Goal: Task Accomplishment & Management: Complete application form

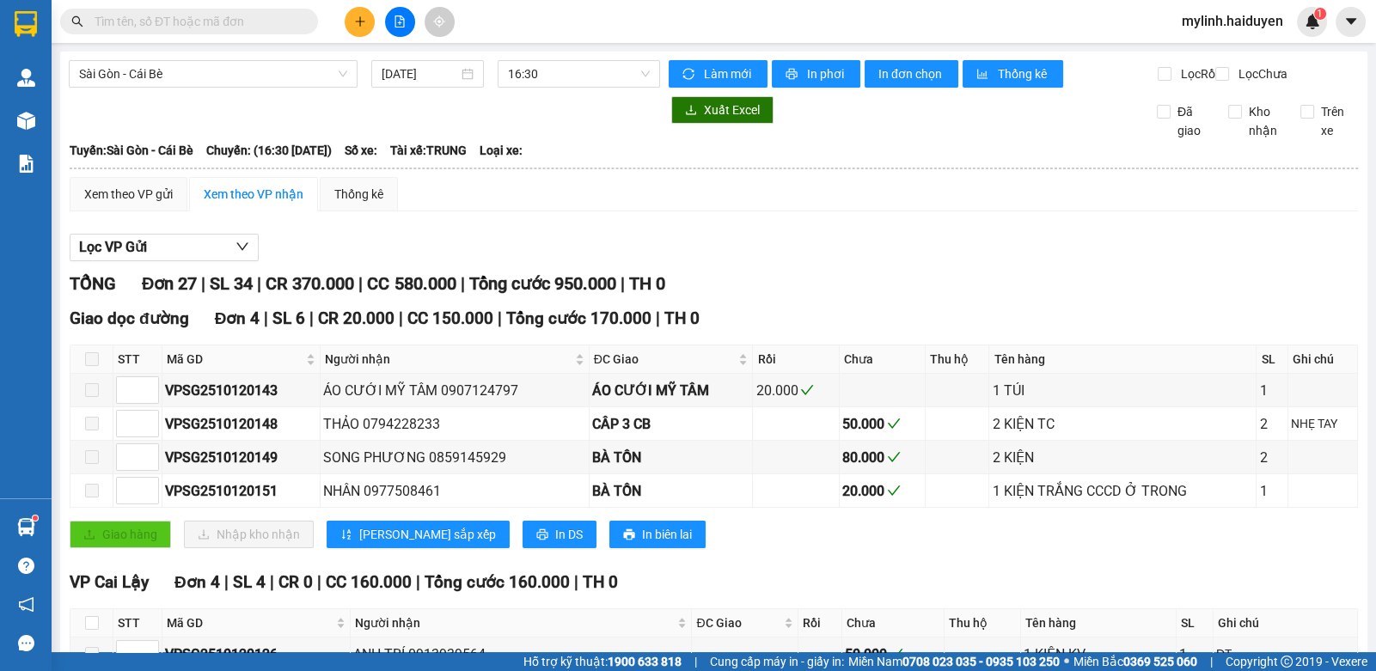
click at [259, 24] on input "text" at bounding box center [196, 21] width 203 height 19
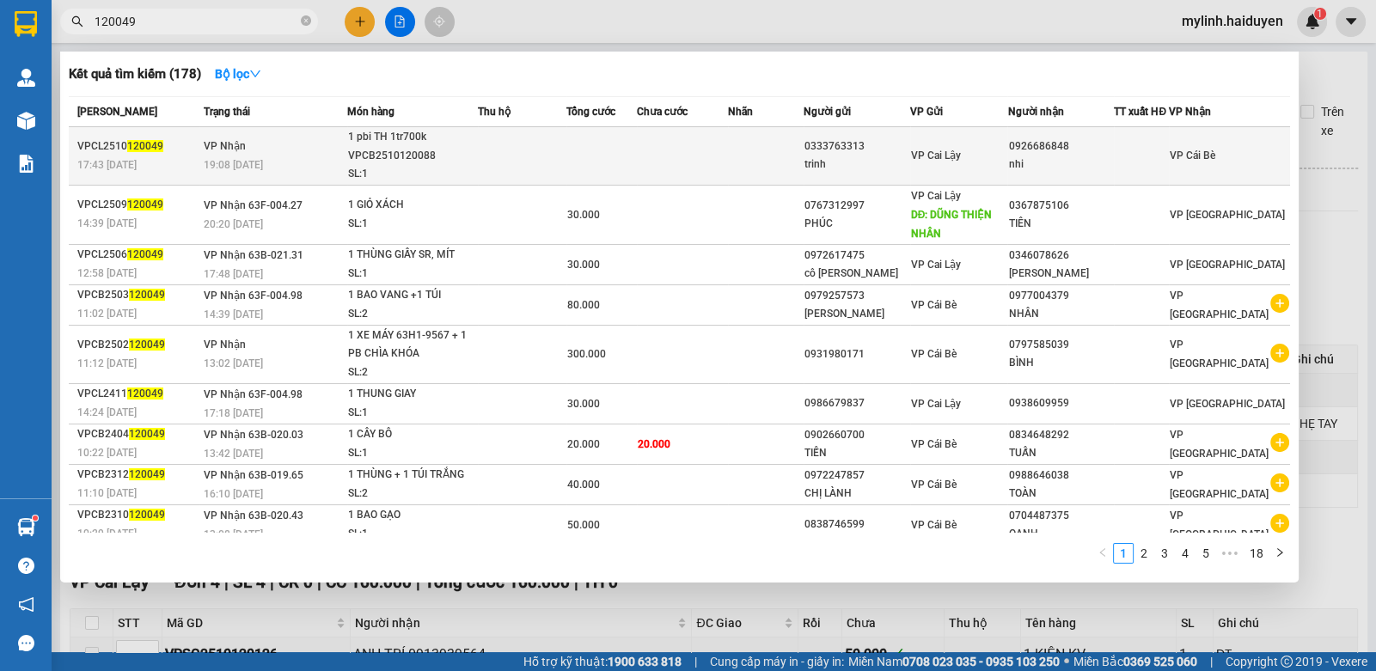
type input "120049"
click at [773, 135] on td at bounding box center [766, 156] width 76 height 58
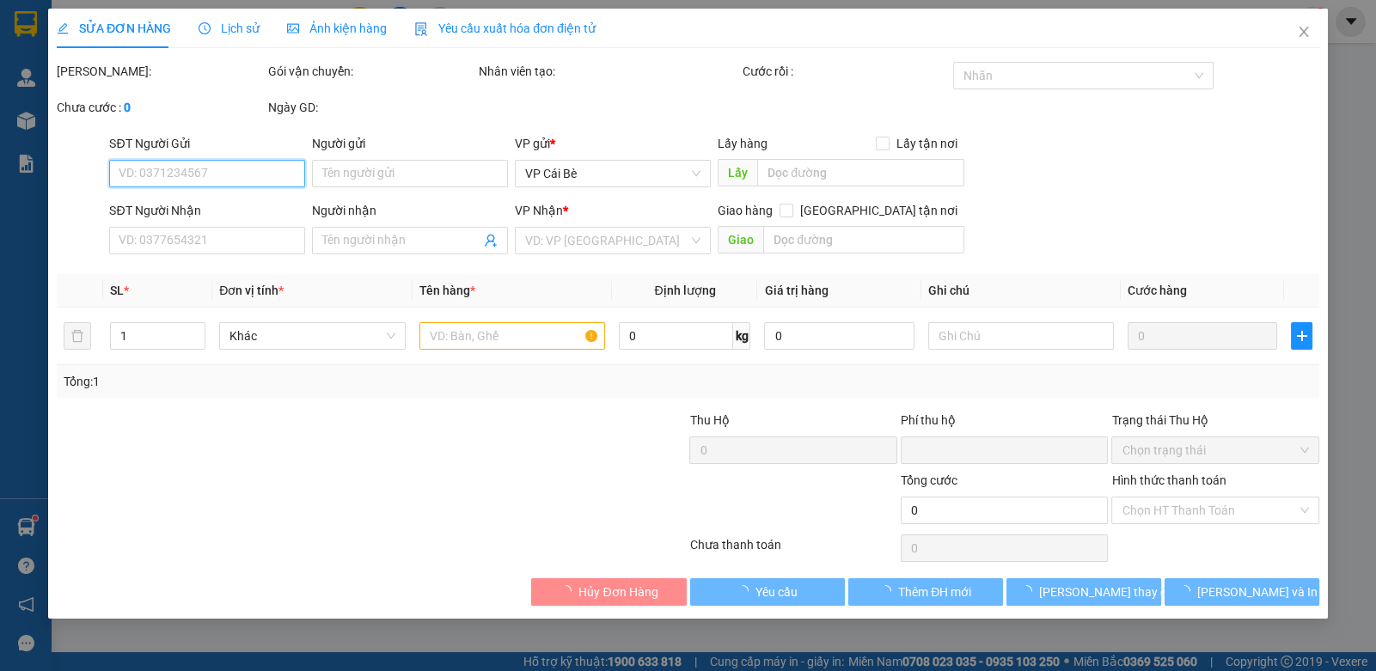
type input "0333763313"
type input "trinh"
type input "0926686848"
type input "nhi"
type input "0"
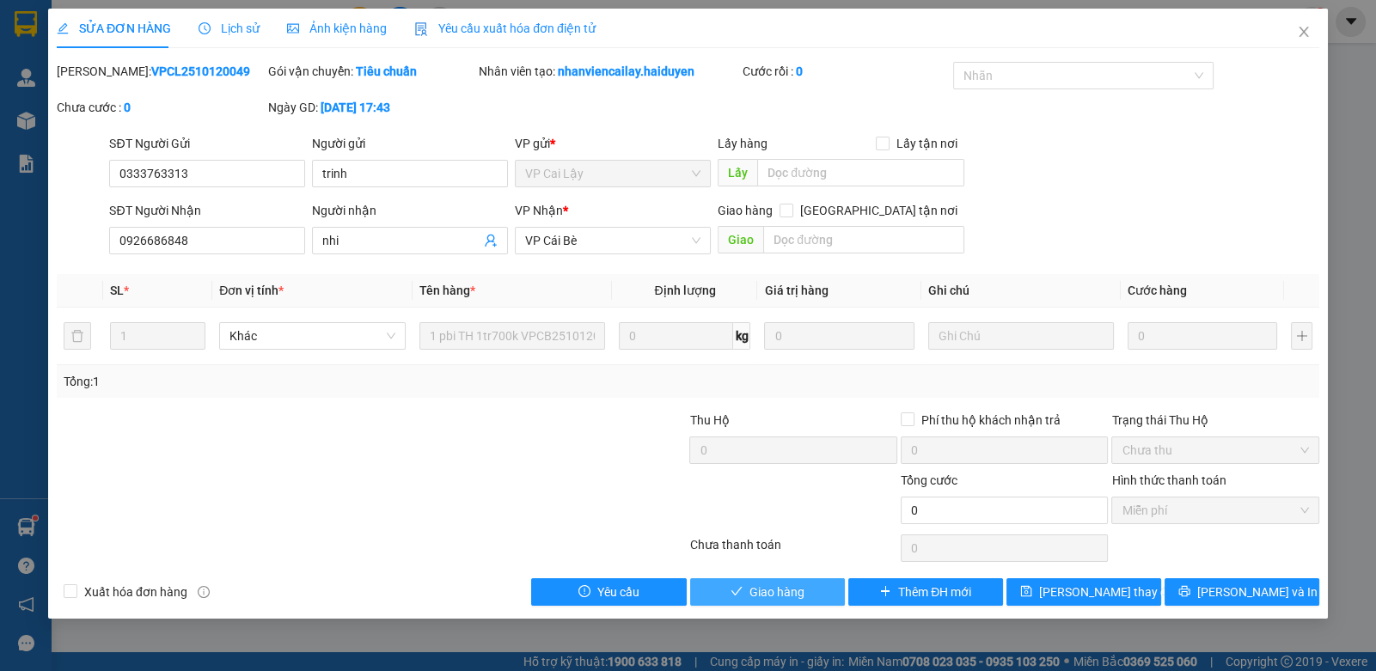
drag, startPoint x: 779, startPoint y: 591, endPoint x: 777, endPoint y: 574, distance: 17.4
click at [781, 591] on span "Giao hàng" at bounding box center [776, 592] width 55 height 19
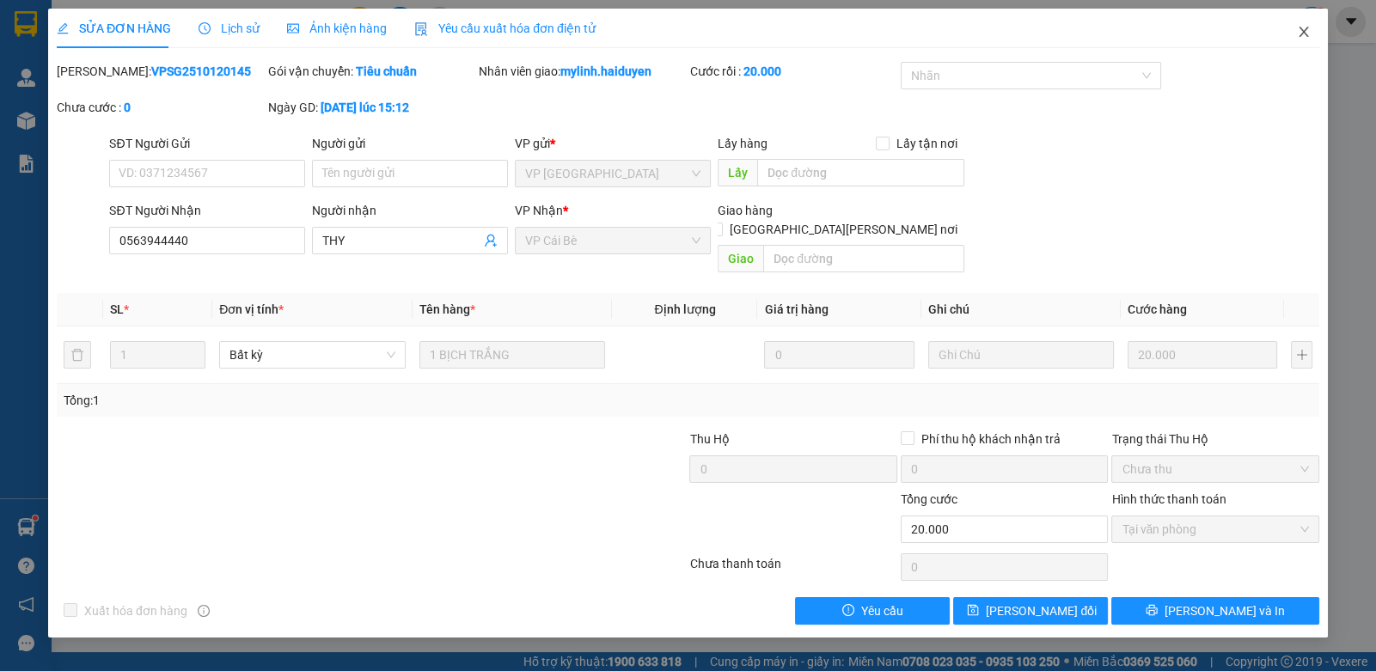
click at [1298, 33] on icon "close" at bounding box center [1304, 32] width 14 height 14
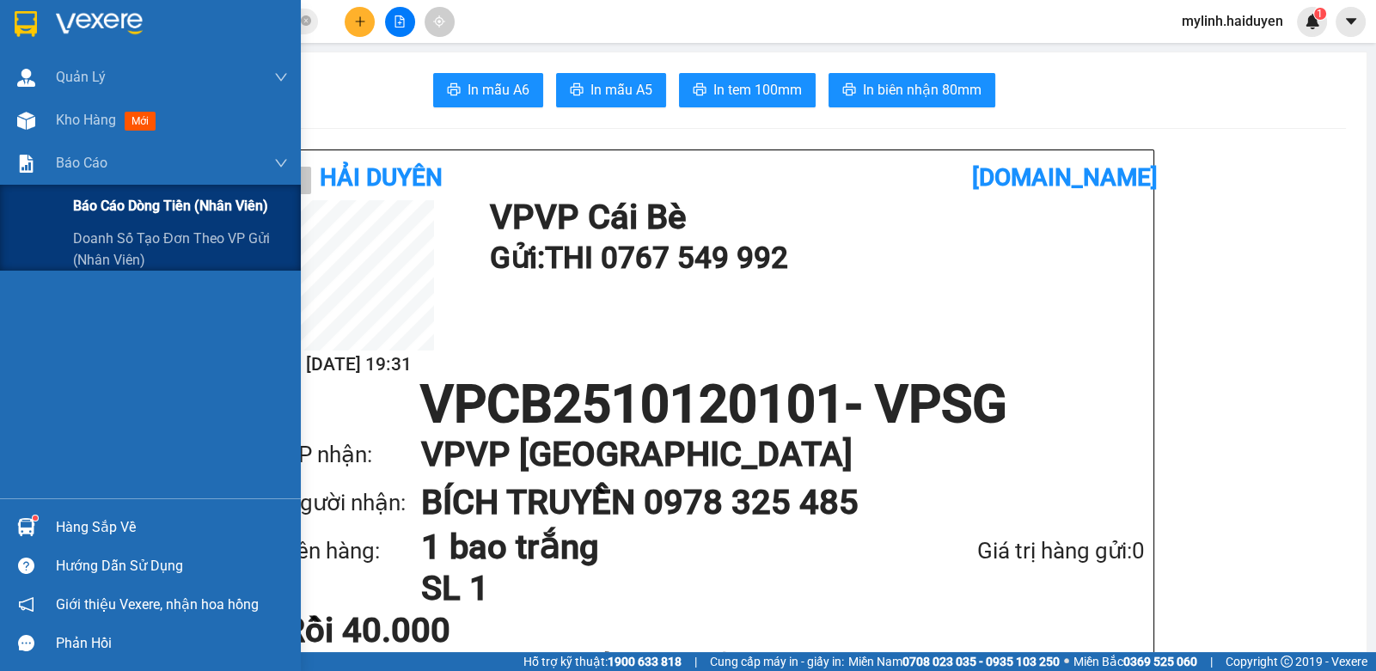
click at [74, 197] on span "Báo cáo dòng tiền (nhân viên)" at bounding box center [170, 205] width 195 height 21
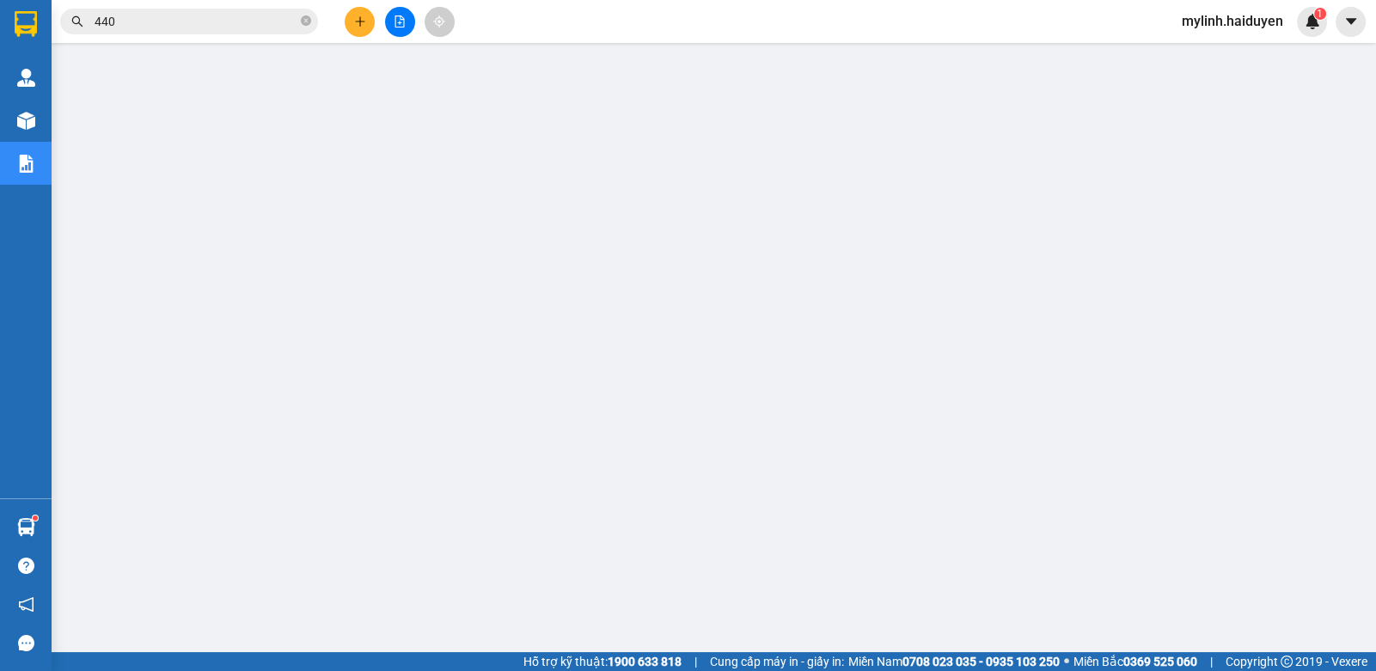
click at [298, 23] on span "440" at bounding box center [189, 22] width 258 height 26
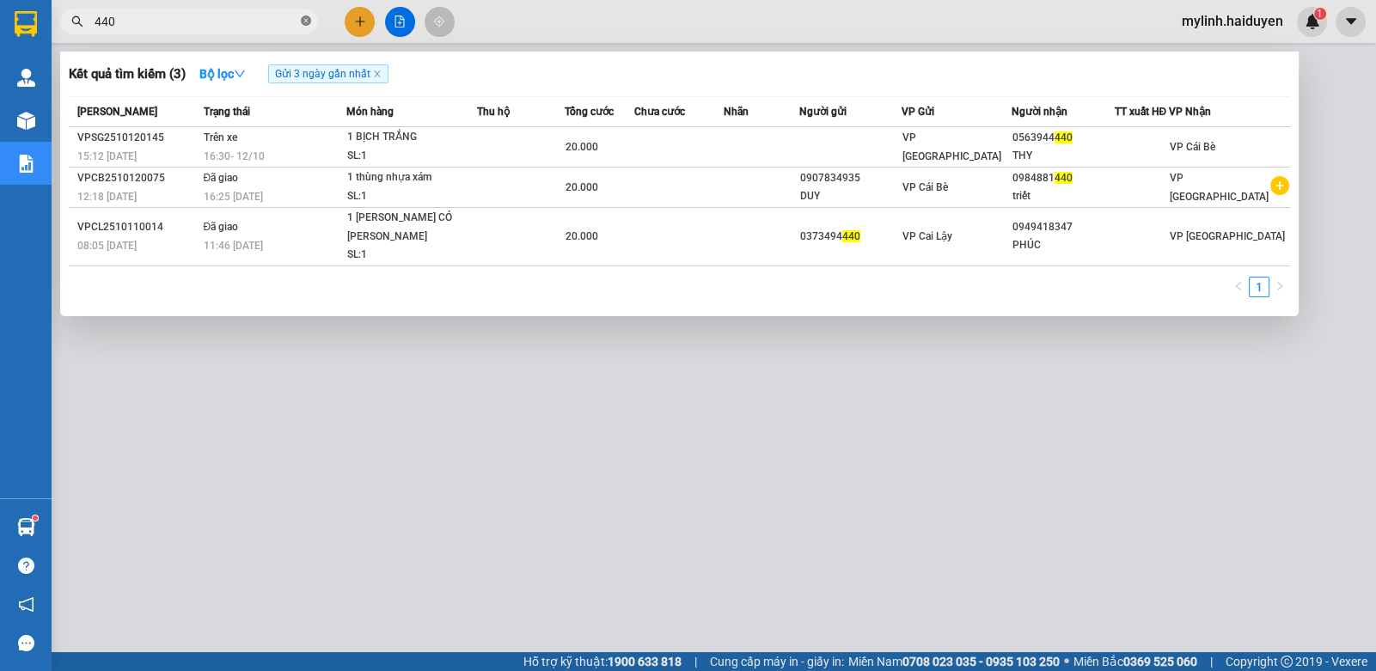
click at [303, 20] on icon "close-circle" at bounding box center [306, 20] width 10 height 10
type input "120022"
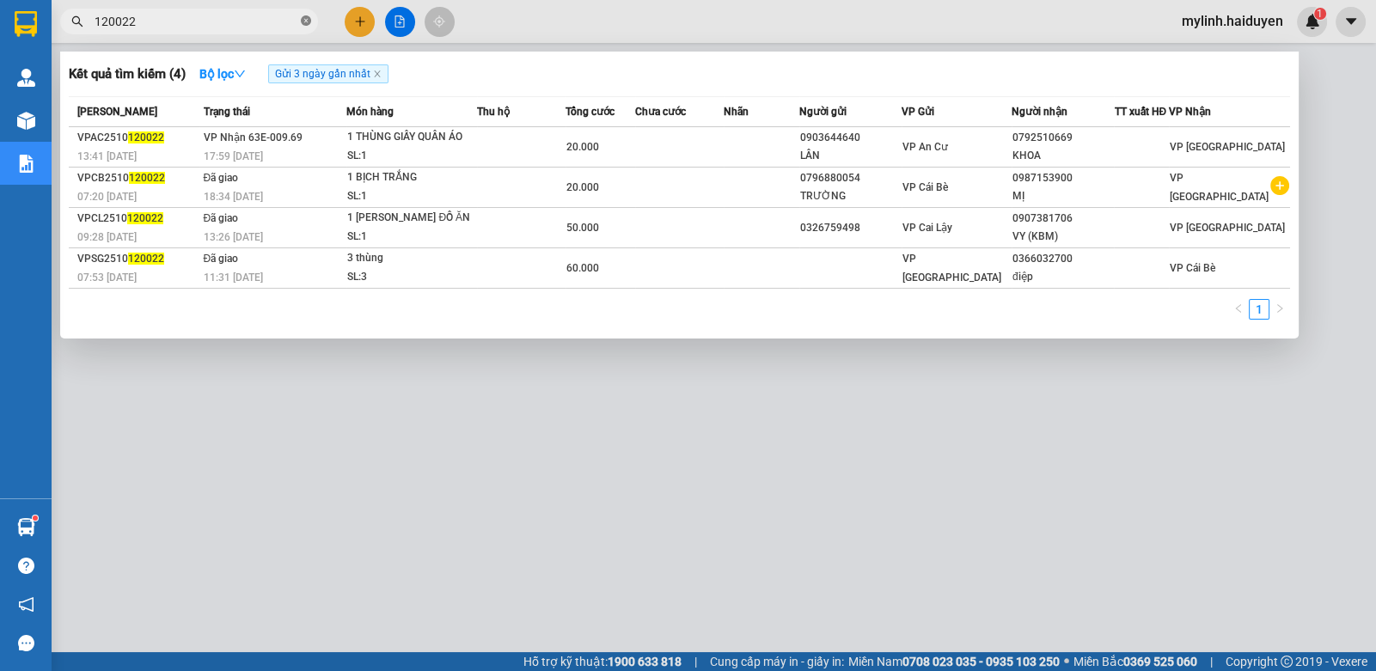
click at [309, 15] on icon "close-circle" at bounding box center [306, 20] width 10 height 10
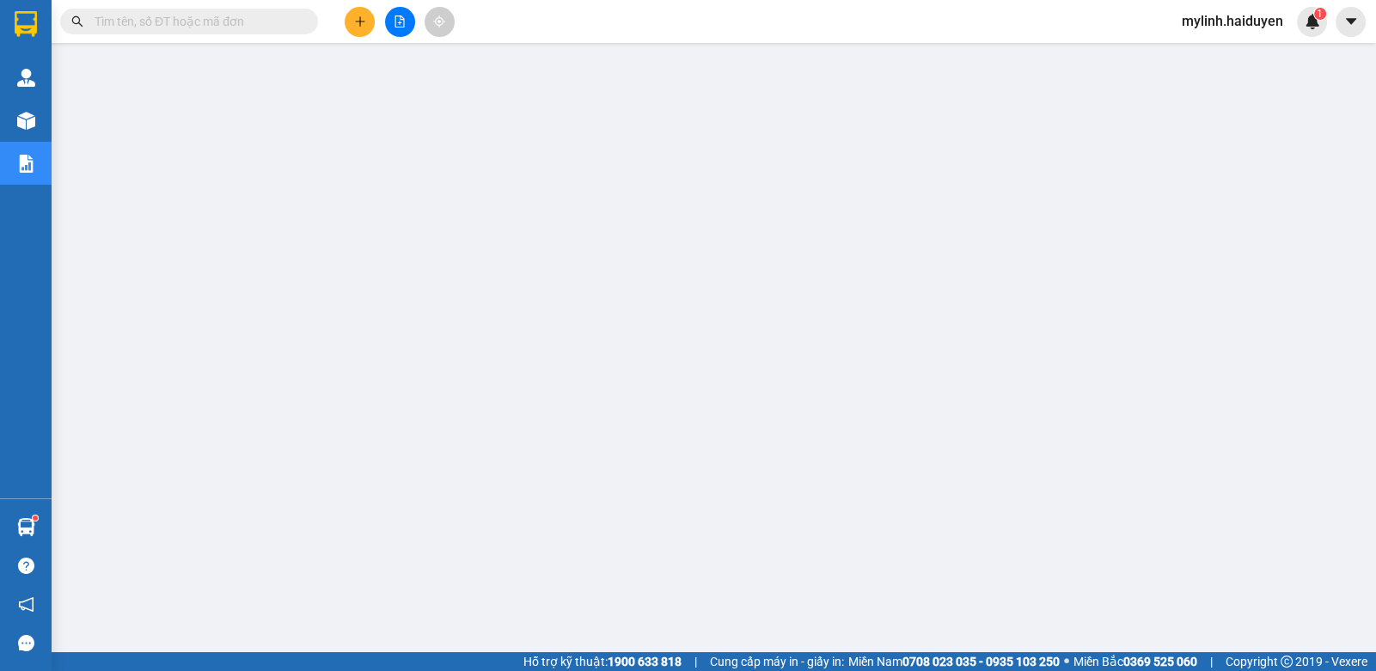
click at [158, 32] on span at bounding box center [189, 22] width 258 height 26
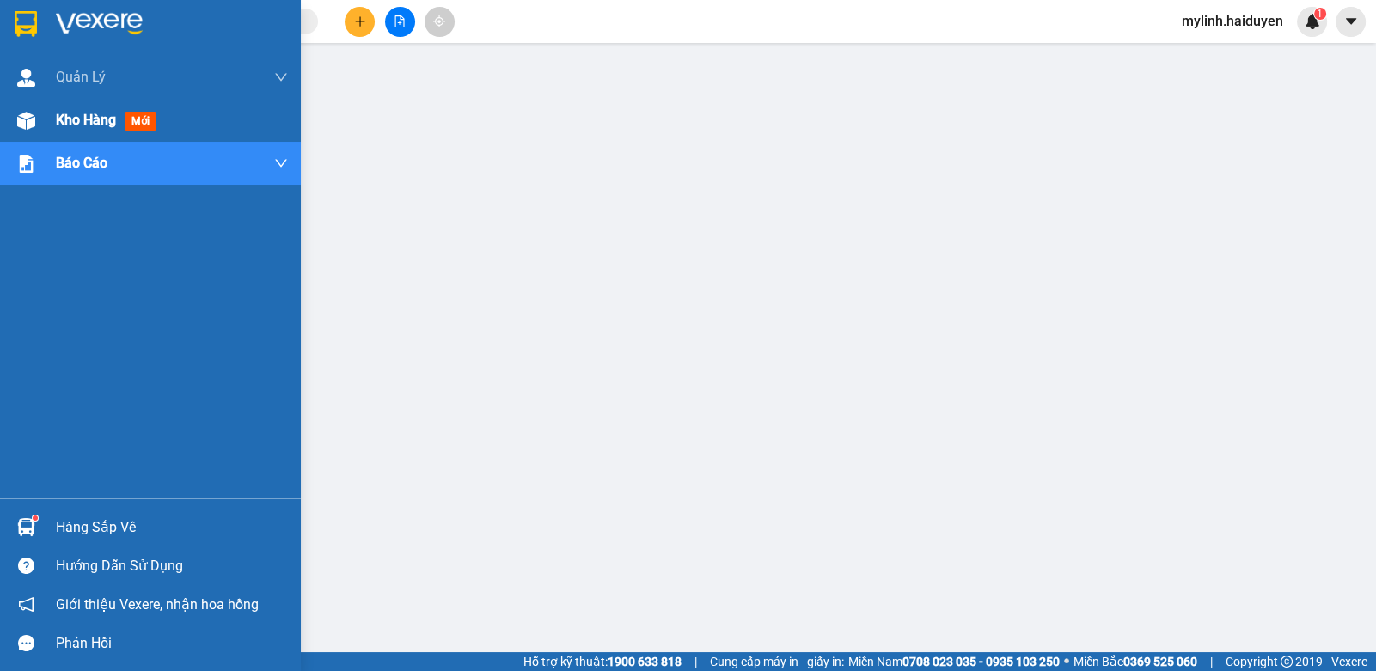
drag, startPoint x: 46, startPoint y: 122, endPoint x: 90, endPoint y: 122, distance: 44.7
click at [46, 123] on div "Kho hàng mới" at bounding box center [150, 120] width 301 height 43
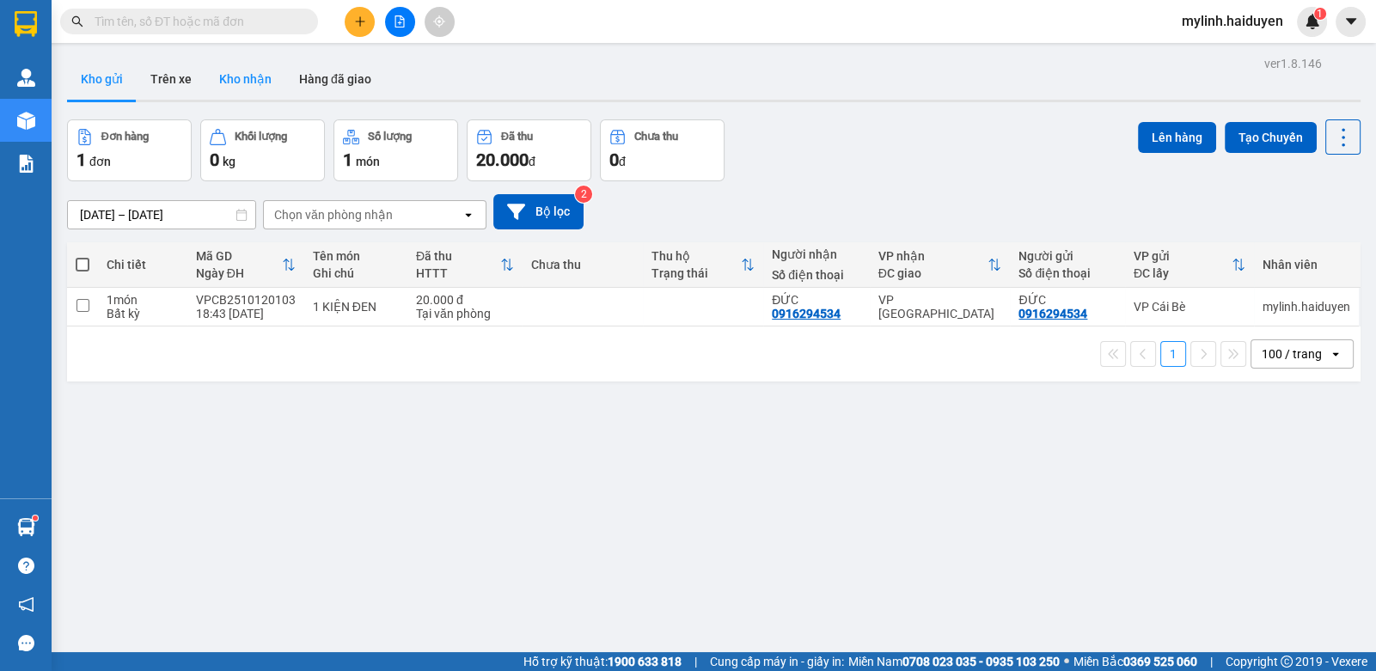
click at [235, 71] on button "Kho nhận" at bounding box center [245, 78] width 80 height 41
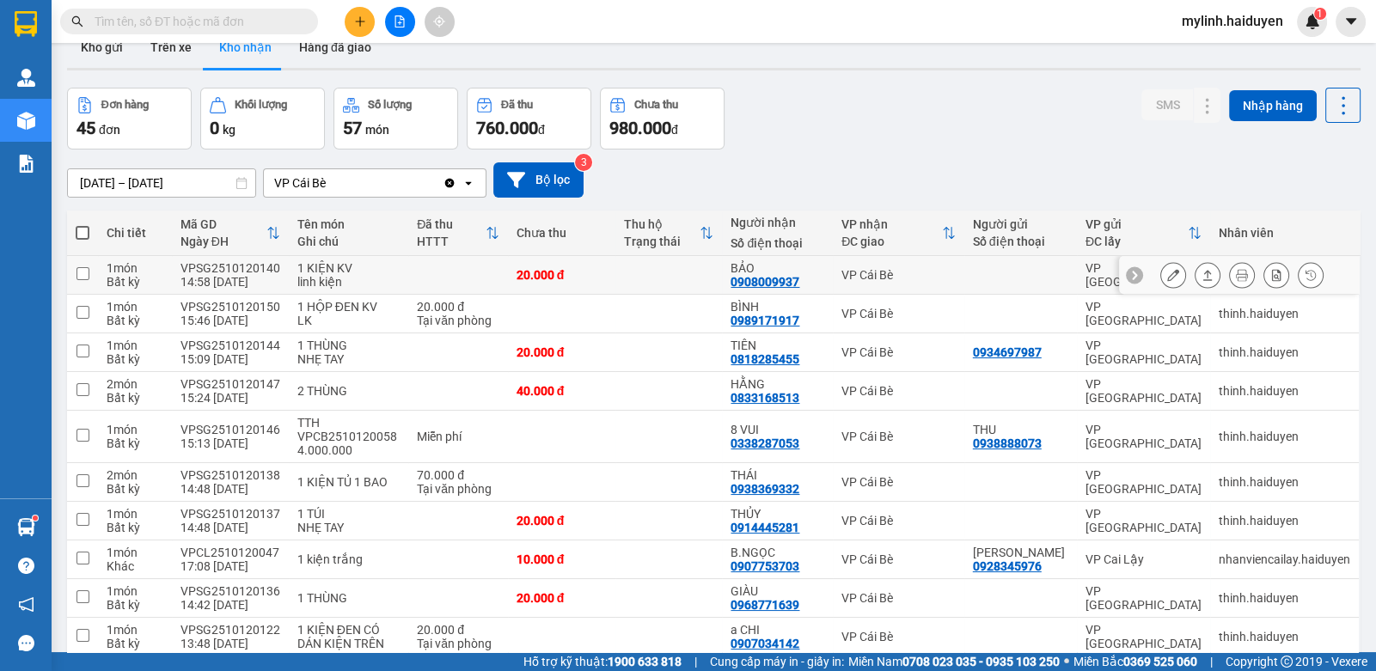
scroll to position [258, 0]
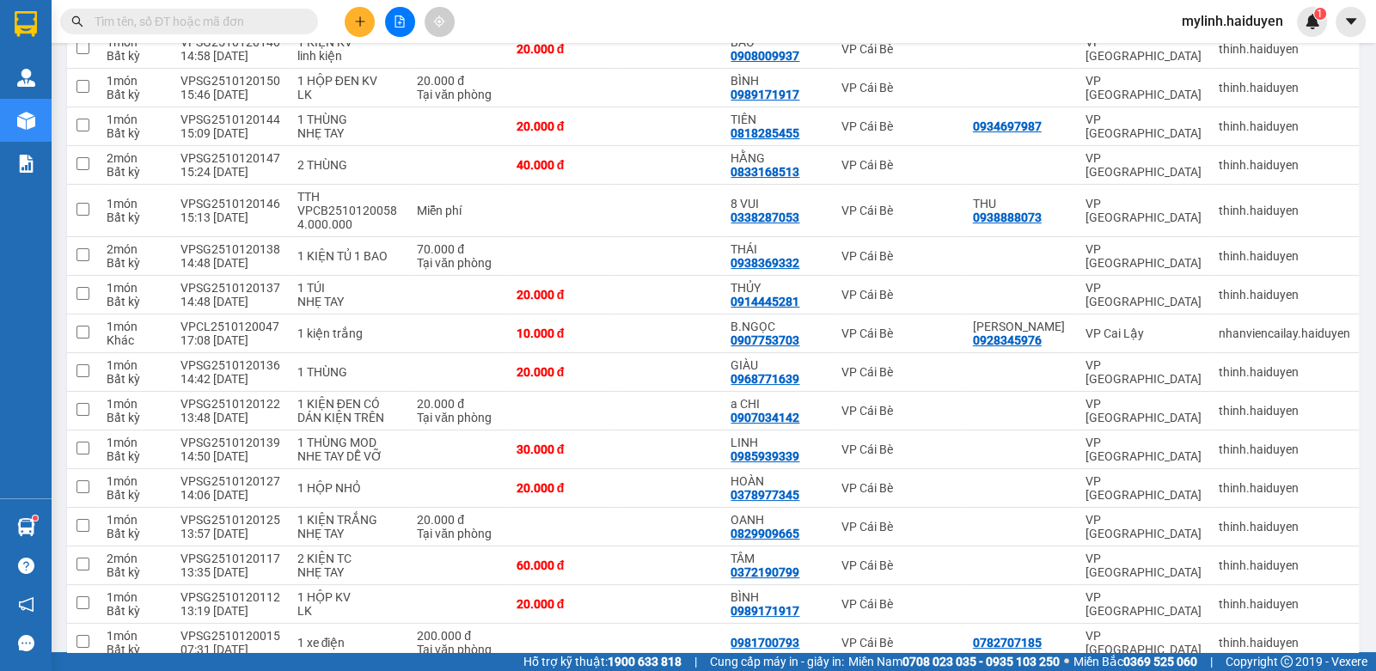
click at [285, 17] on input "text" at bounding box center [196, 21] width 203 height 19
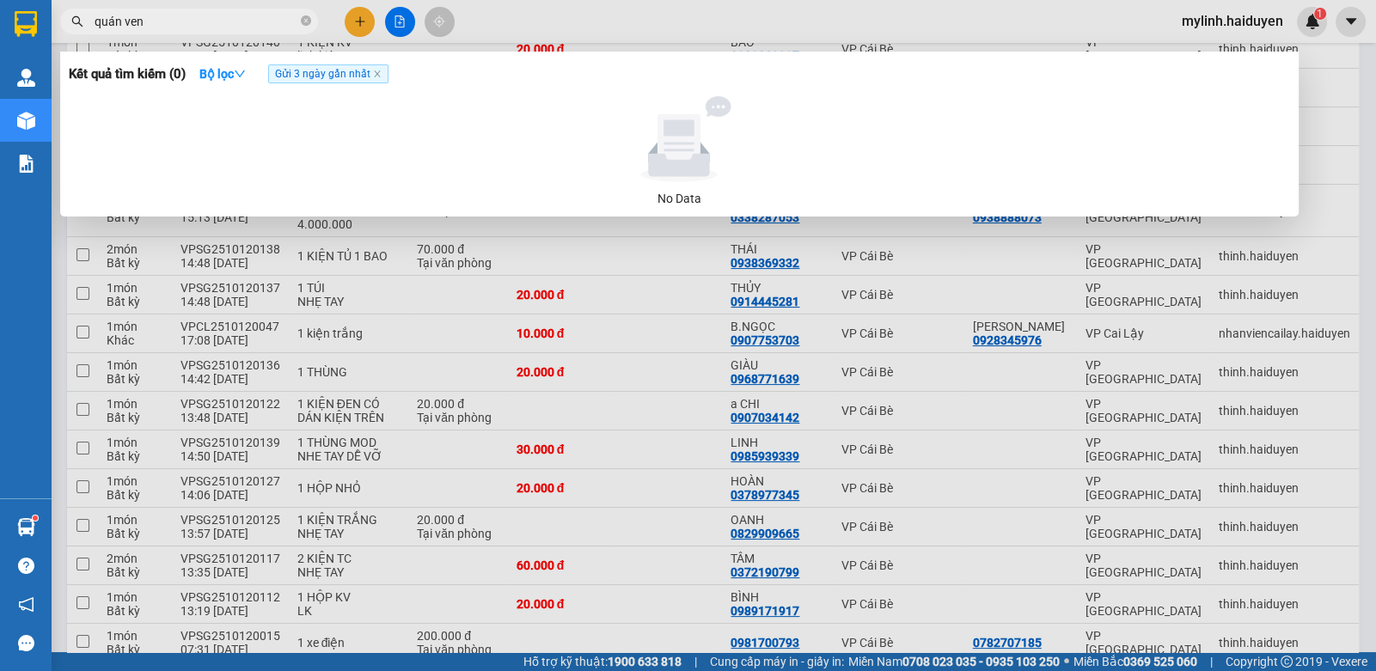
type input "quán ven"
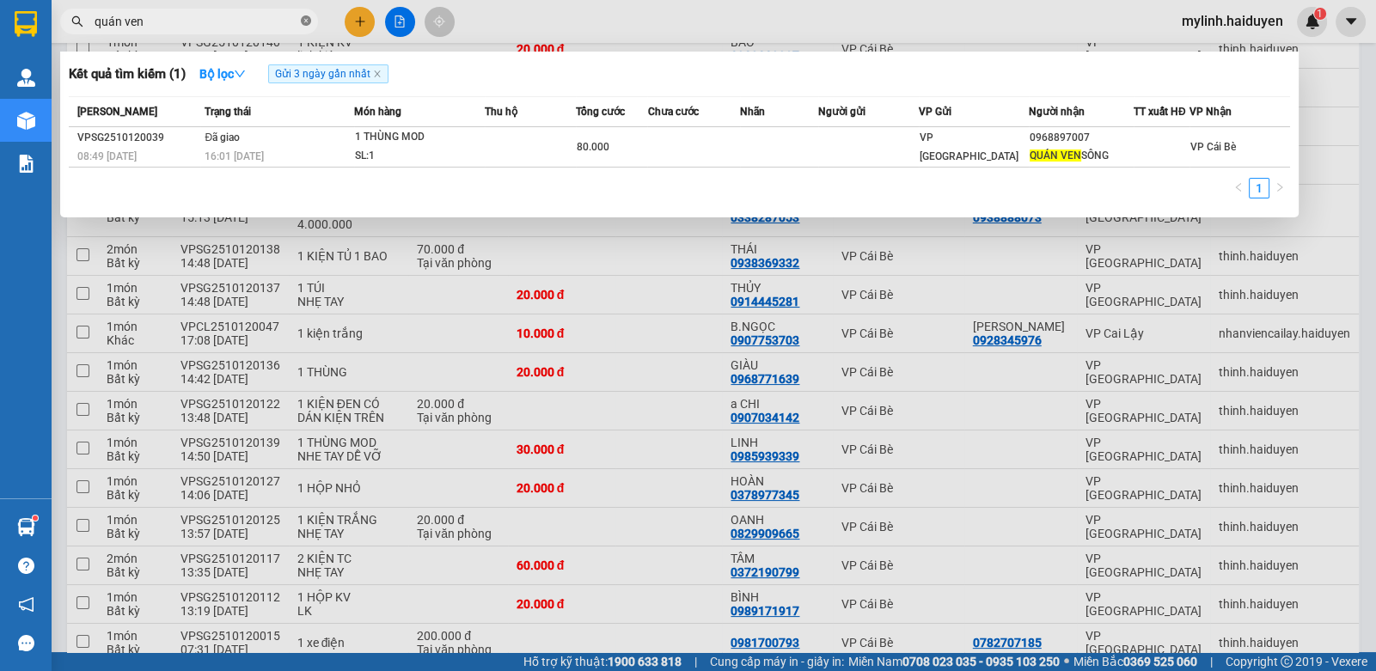
click at [305, 23] on icon "close-circle" at bounding box center [306, 20] width 10 height 10
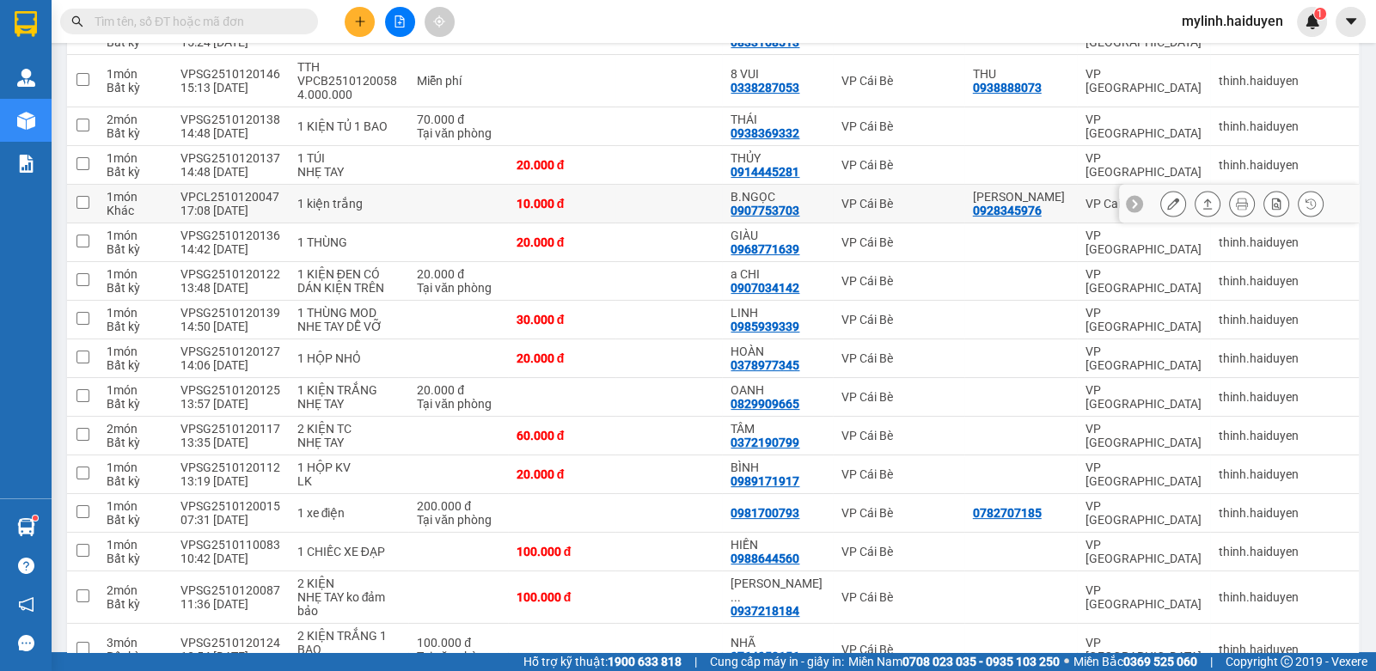
scroll to position [429, 0]
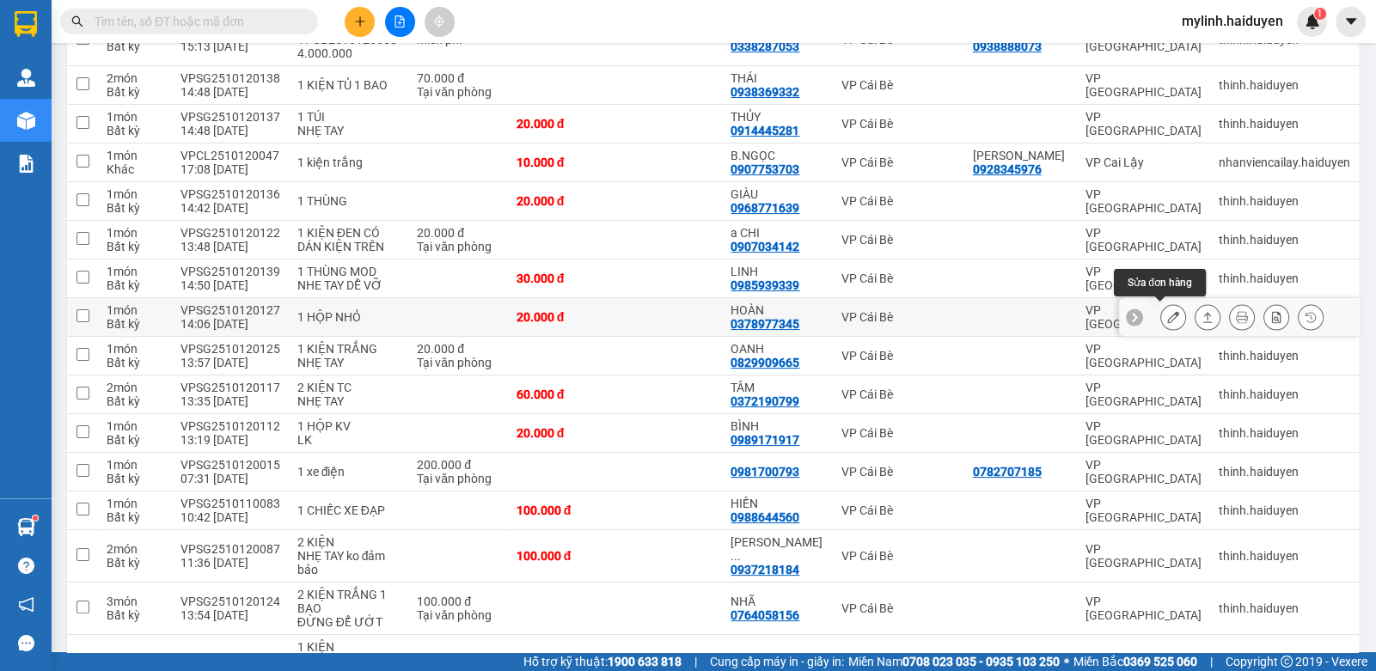
click at [1161, 313] on button at bounding box center [1173, 317] width 24 height 30
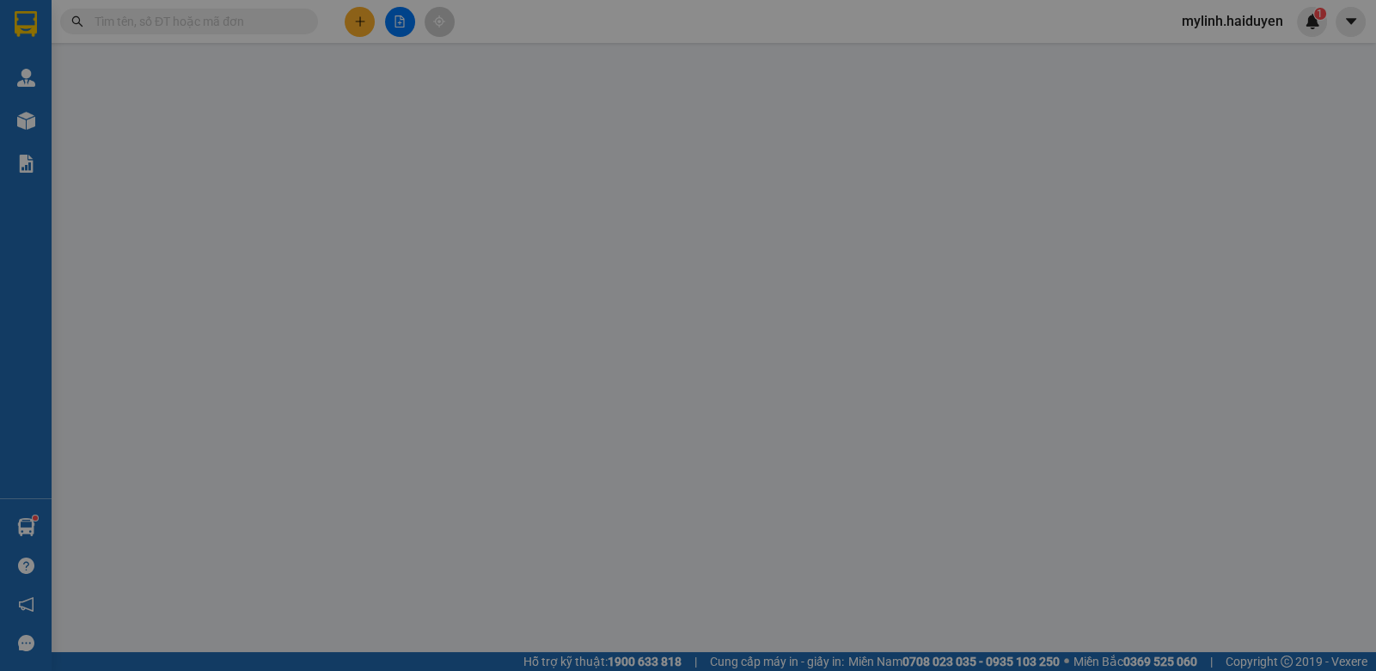
type input "0378977345"
type input "HOÀN"
type input "0"
type input "20.000"
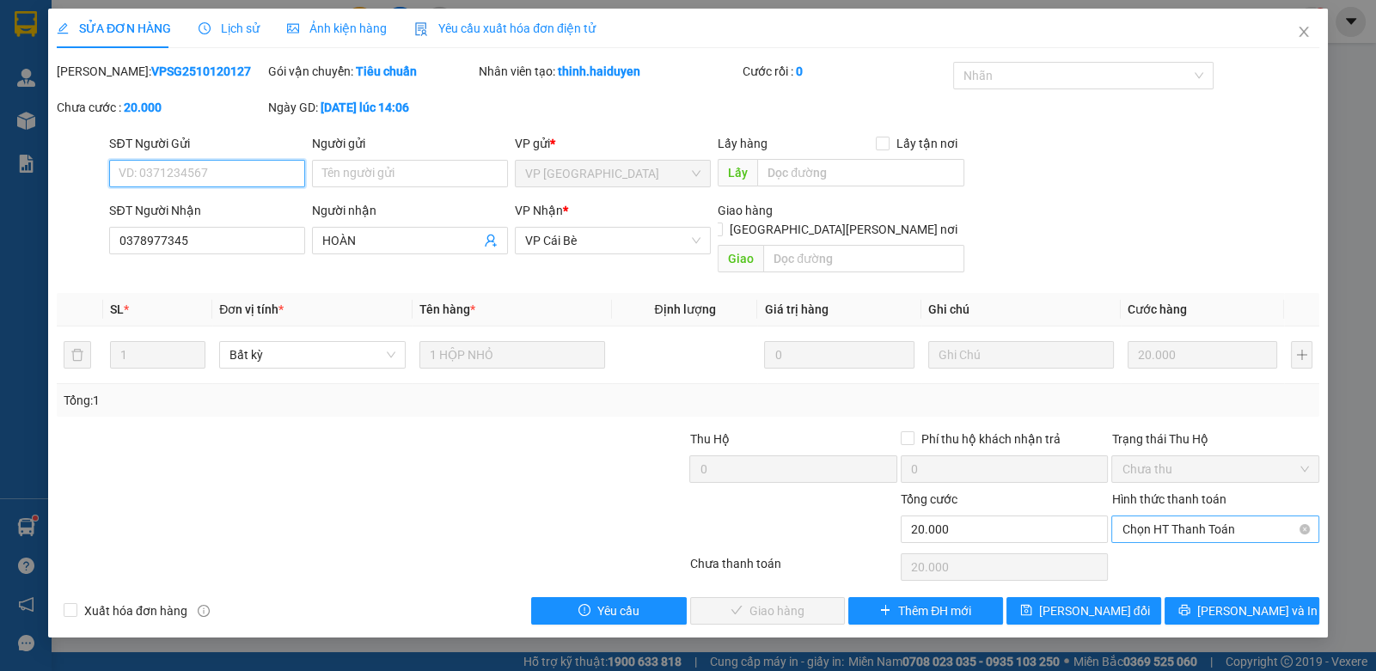
click at [1231, 516] on span "Chọn HT Thanh Toán" at bounding box center [1214, 529] width 186 height 26
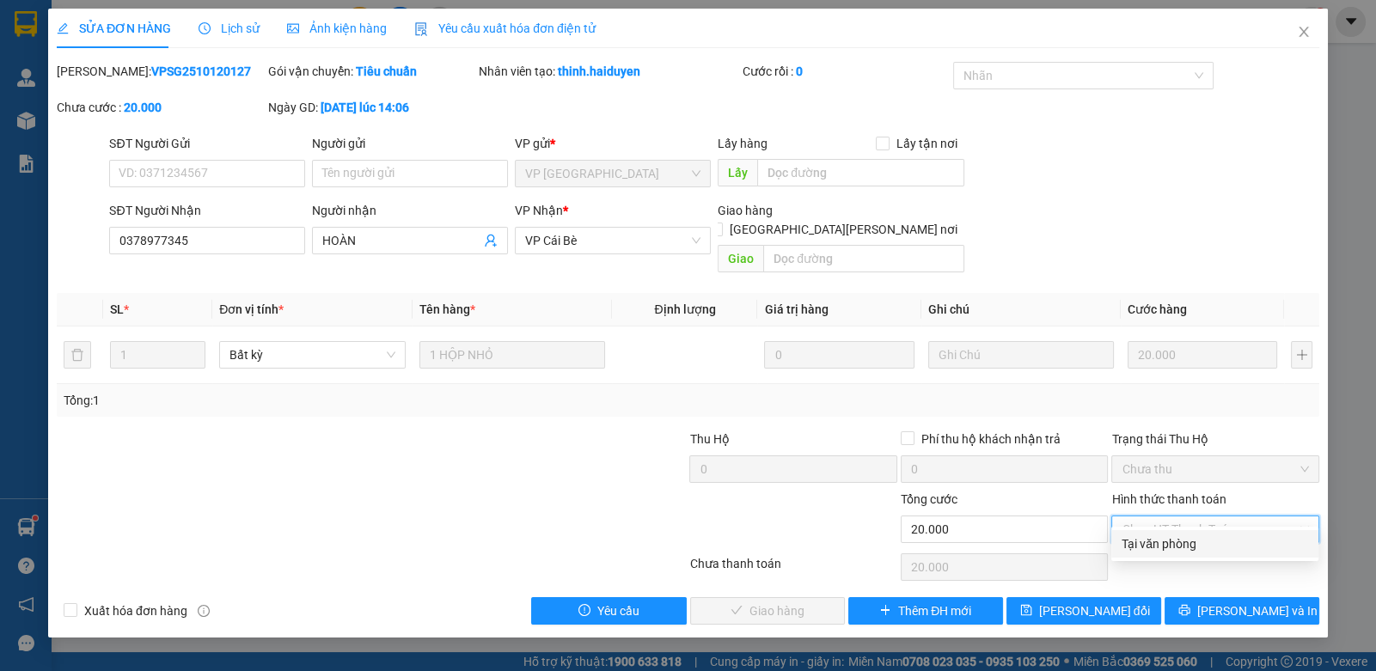
click at [1186, 546] on div "Tại văn phòng" at bounding box center [1214, 544] width 186 height 19
type input "0"
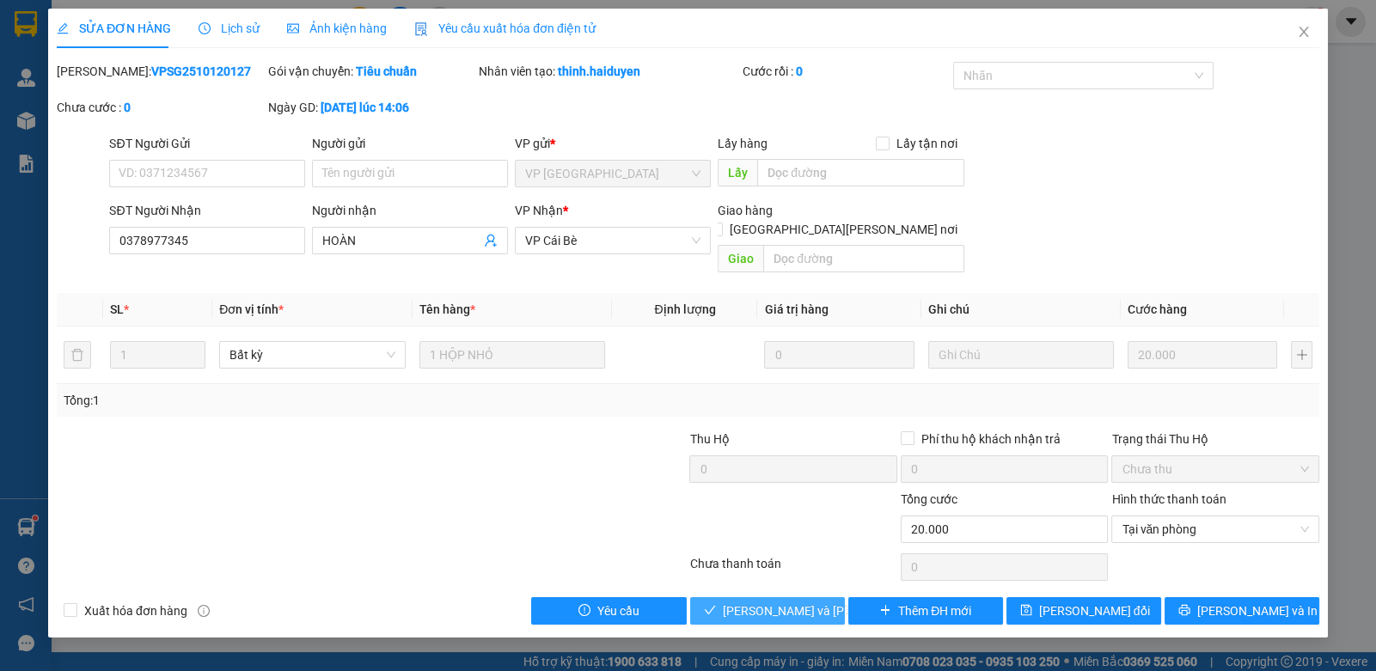
click at [826, 597] on button "[PERSON_NAME] và [PERSON_NAME] hàng" at bounding box center [767, 610] width 155 height 27
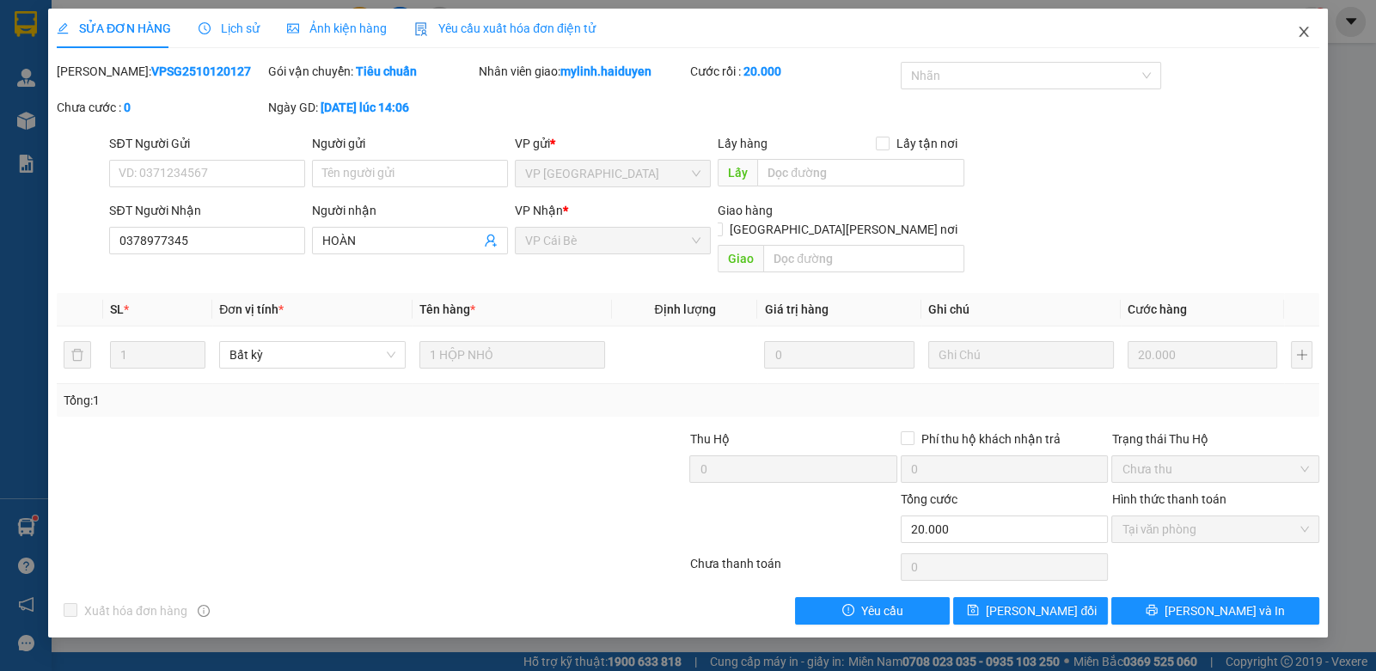
drag, startPoint x: 1304, startPoint y: 35, endPoint x: 1285, endPoint y: 40, distance: 20.2
click at [1285, 40] on span "Close" at bounding box center [1304, 33] width 48 height 48
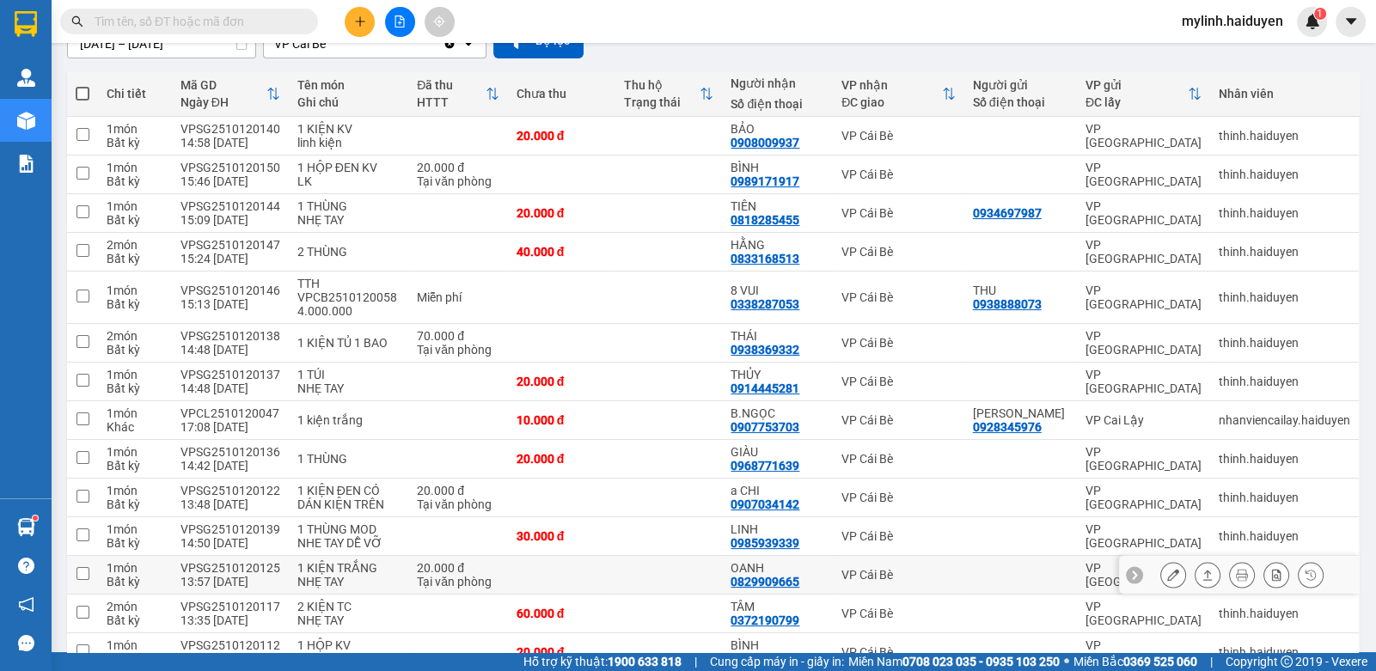
scroll to position [162, 0]
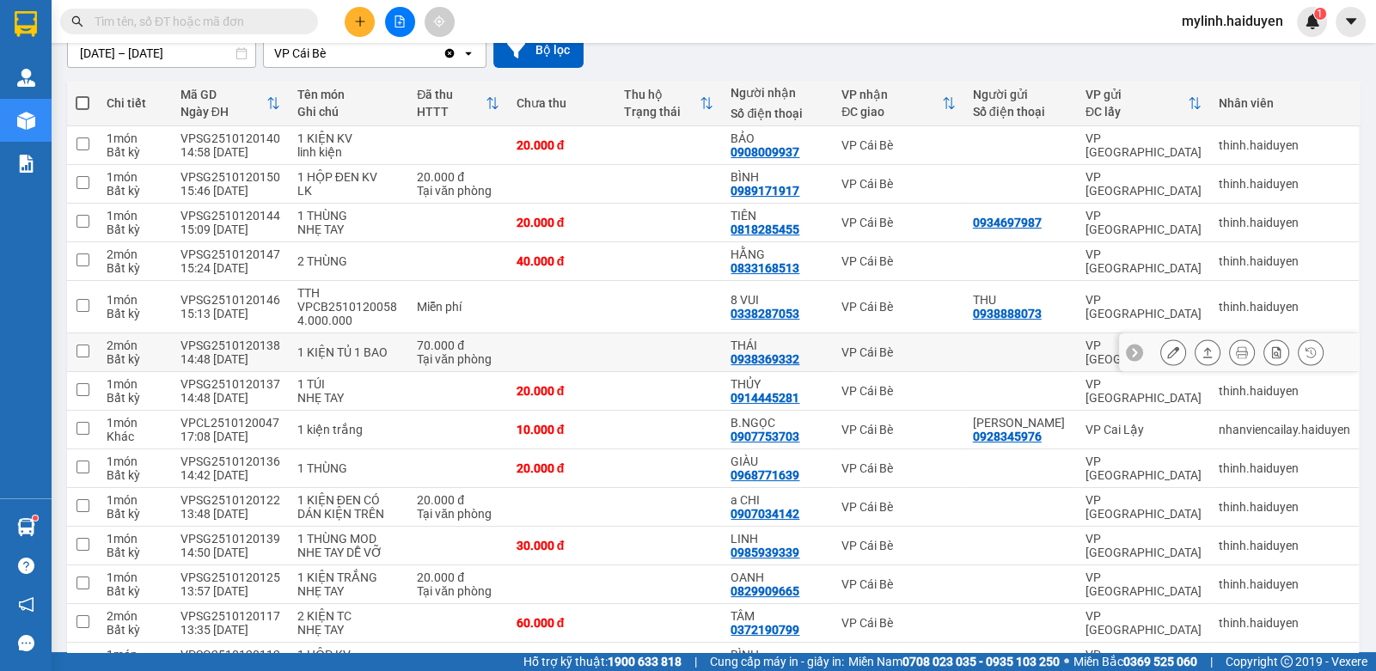
click at [1167, 353] on icon at bounding box center [1173, 352] width 12 height 12
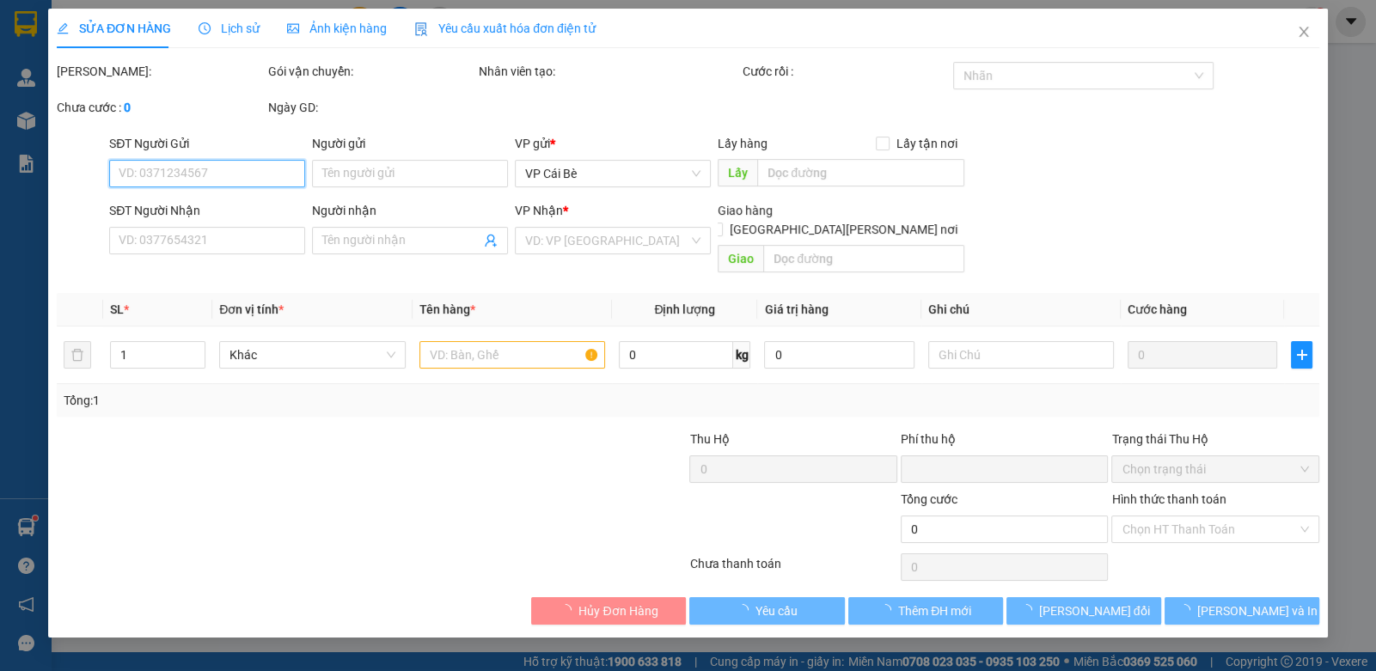
type input "0938369332"
type input "THÁI"
type input "0"
type input "70.000"
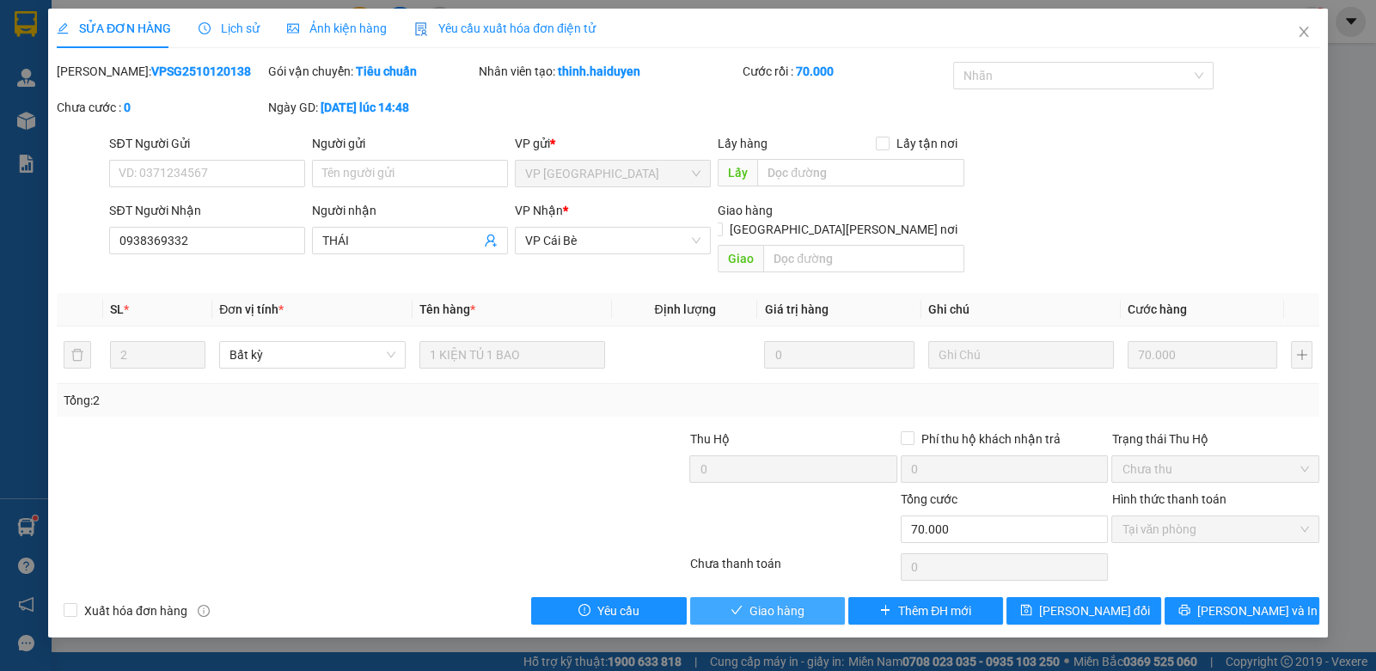
drag, startPoint x: 799, startPoint y: 584, endPoint x: 773, endPoint y: 579, distance: 27.1
click at [786, 602] on span "Giao hàng" at bounding box center [776, 611] width 55 height 19
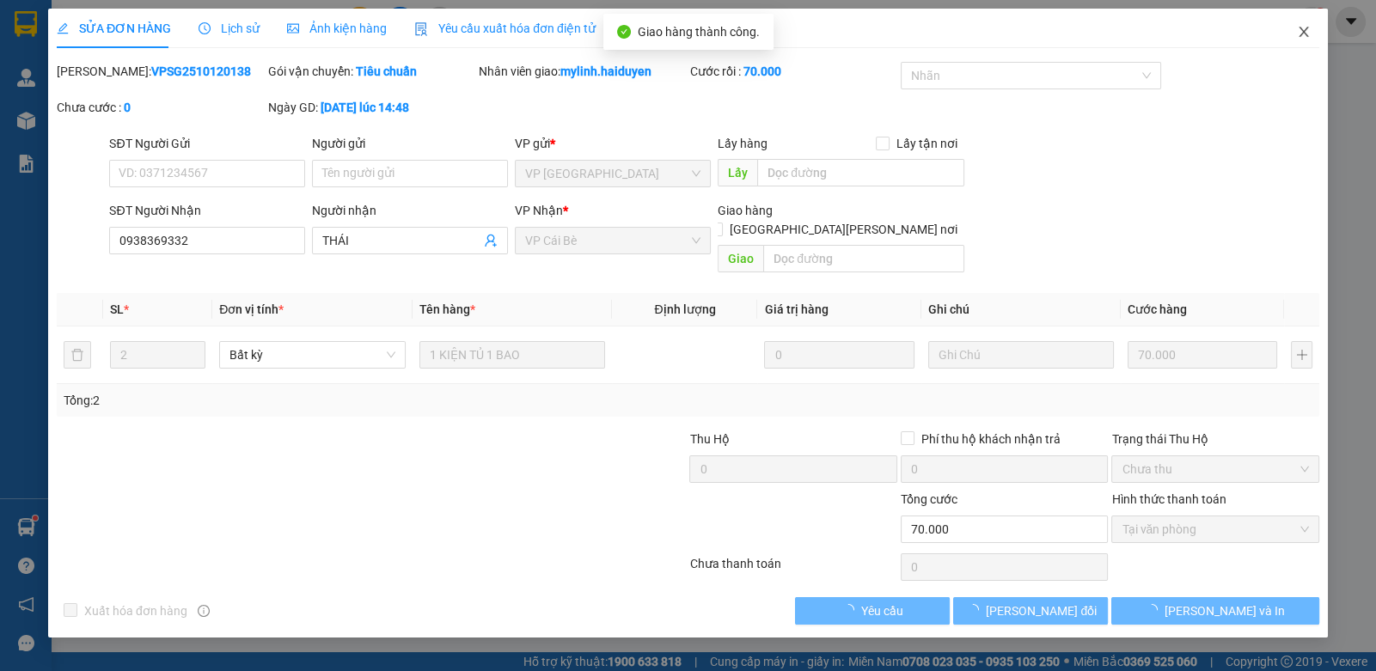
drag, startPoint x: 1307, startPoint y: 29, endPoint x: 1298, endPoint y: 36, distance: 11.7
click at [1302, 32] on icon "close" at bounding box center [1304, 32] width 14 height 14
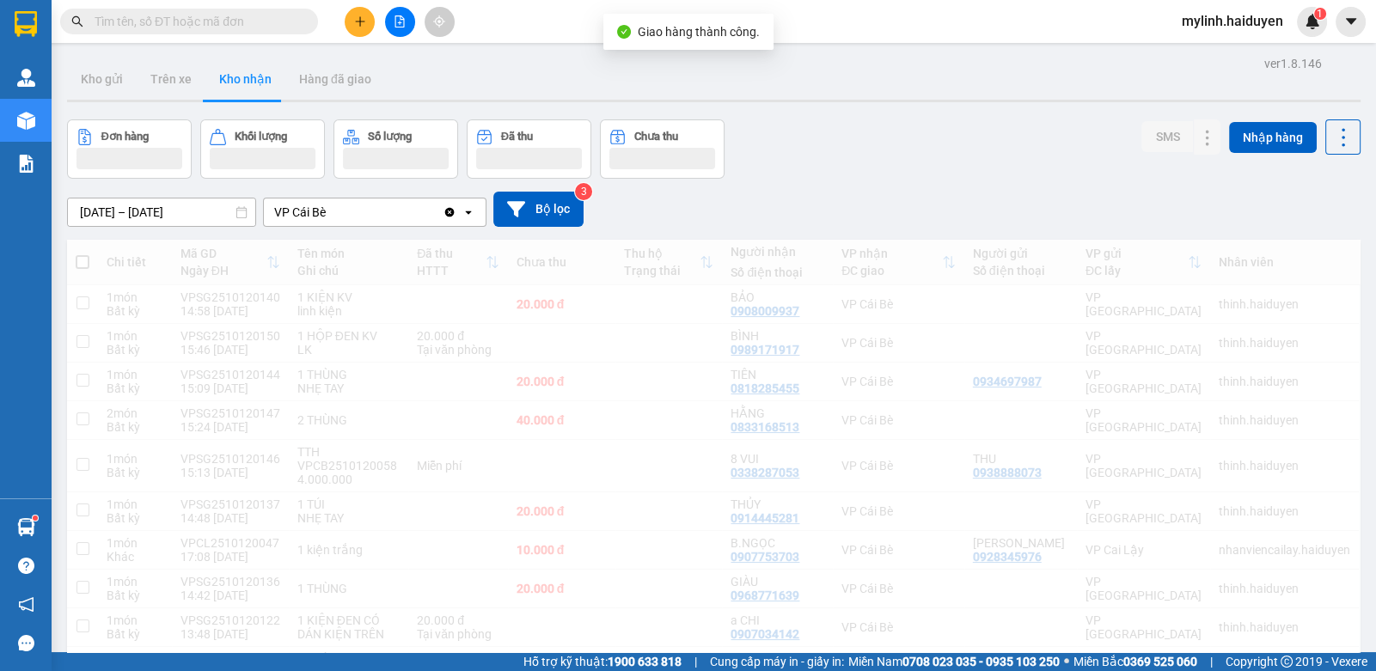
click at [279, 19] on input "text" at bounding box center [196, 21] width 203 height 19
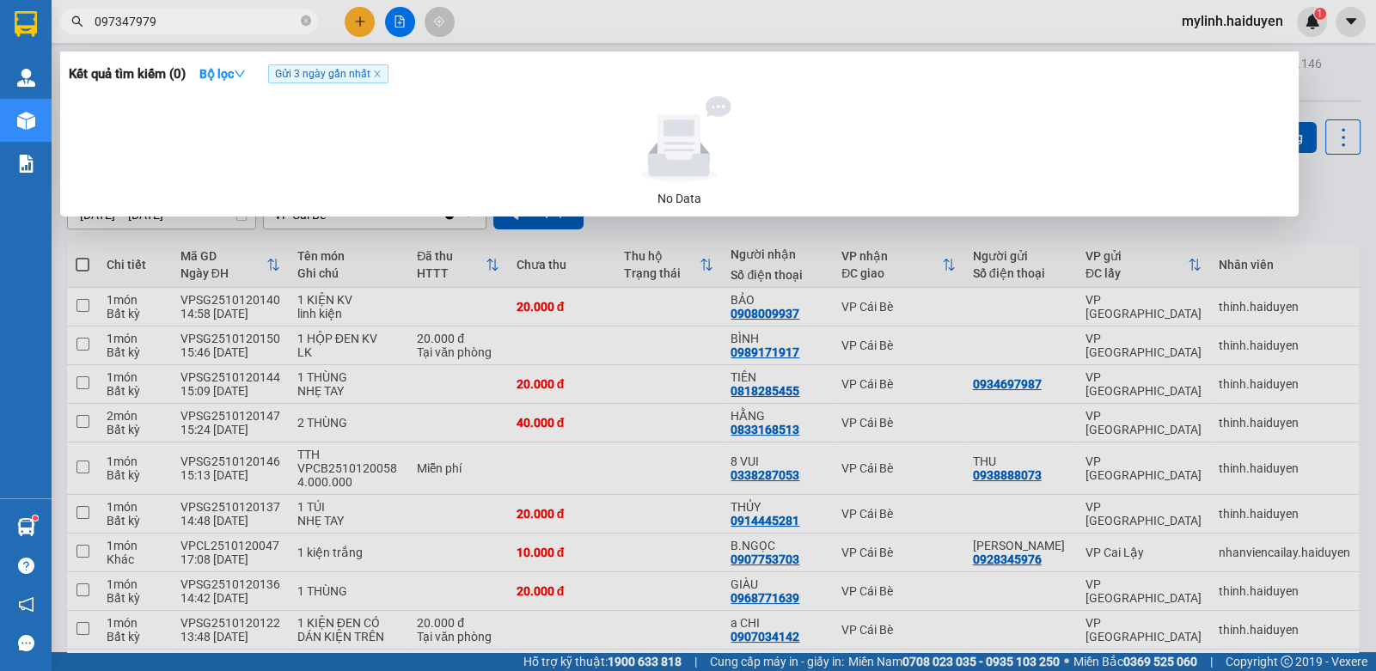
type input "0973479799"
click at [274, 22] on input "0973479799" at bounding box center [196, 21] width 203 height 19
drag, startPoint x: 303, startPoint y: 21, endPoint x: 293, endPoint y: 11, distance: 14.6
click at [301, 20] on icon "close-circle" at bounding box center [306, 20] width 10 height 10
type input "9"
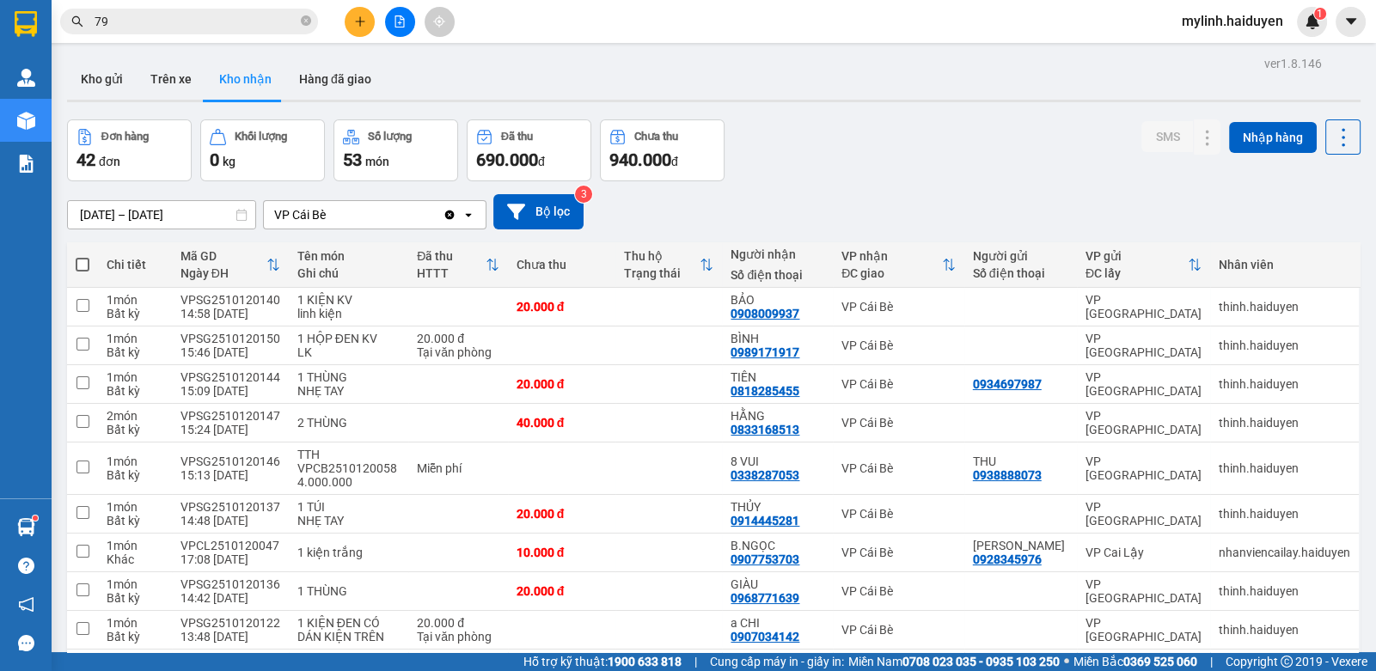
type input "799"
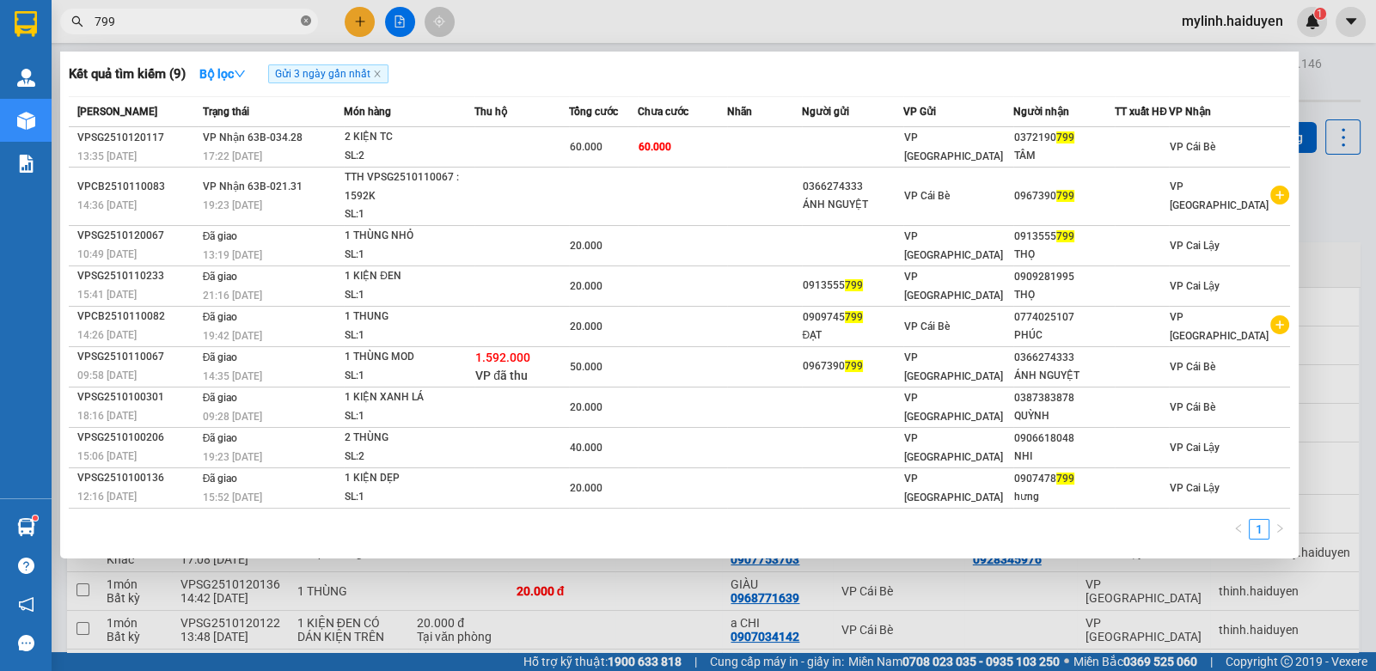
click at [302, 23] on icon "close-circle" at bounding box center [306, 20] width 10 height 10
type input "0973"
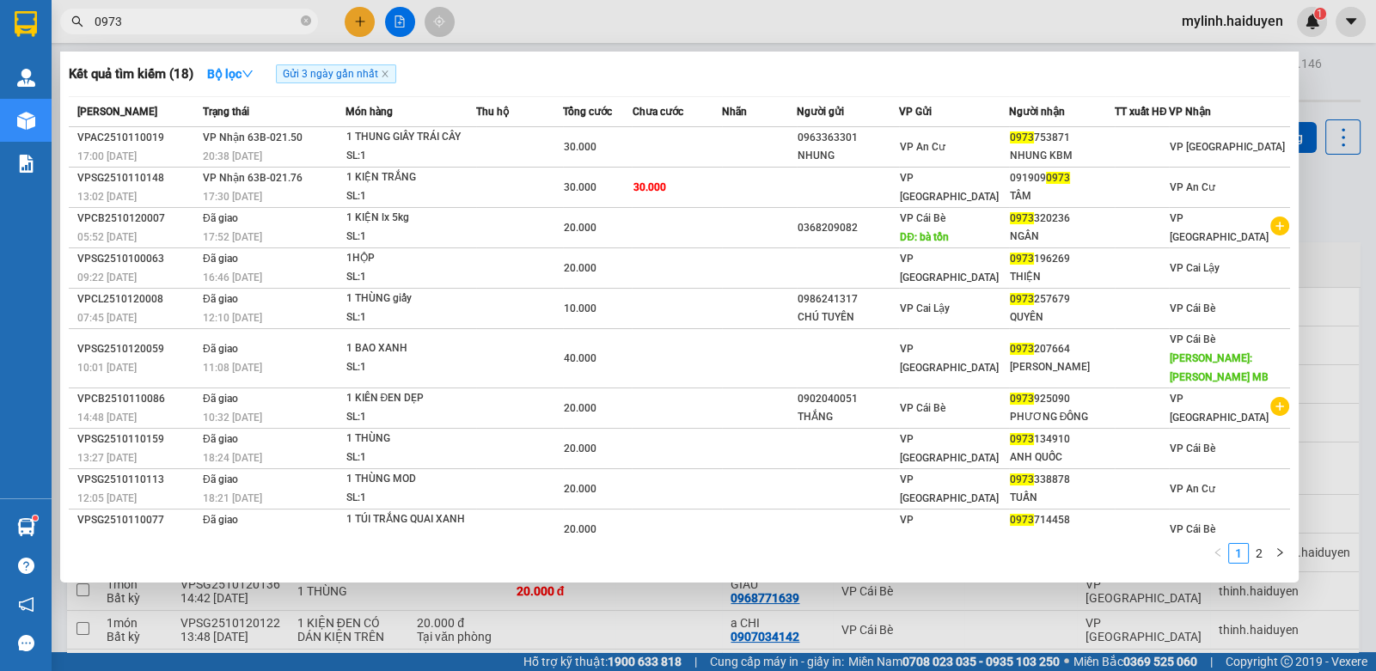
click at [309, 21] on icon "close-circle" at bounding box center [306, 20] width 10 height 10
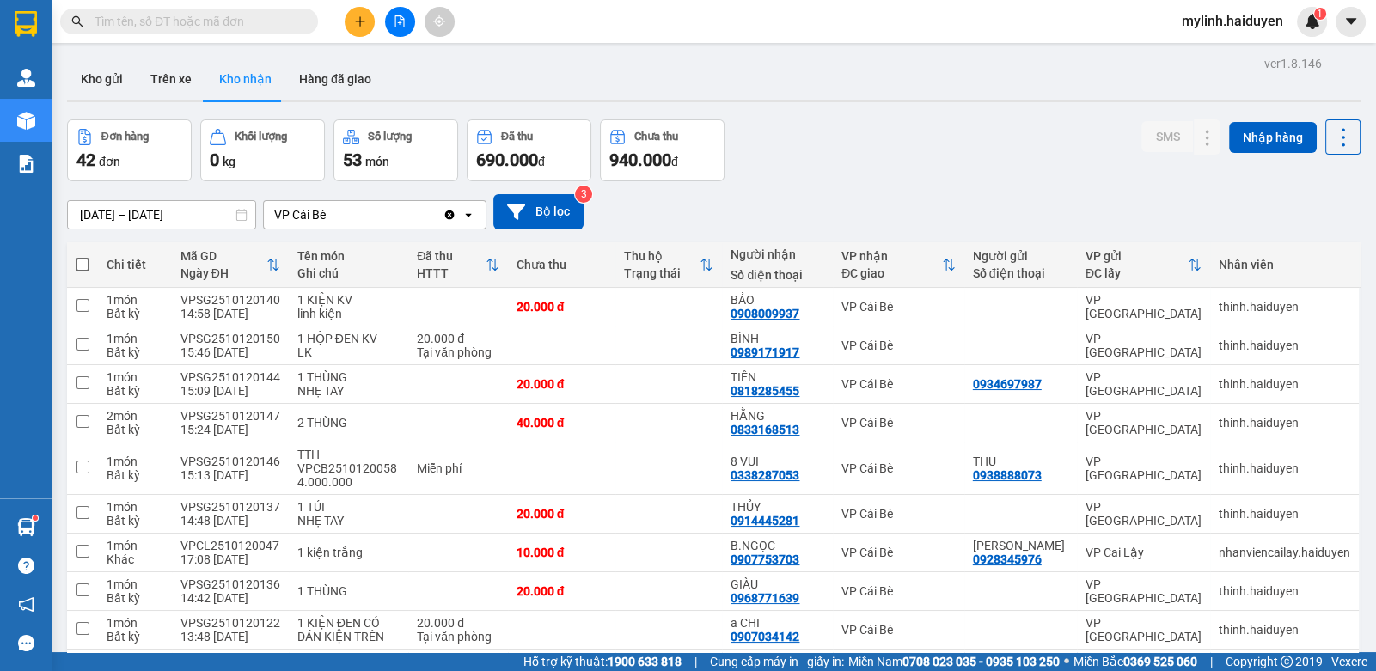
click at [306, 21] on span at bounding box center [306, 21] width 10 height 19
click at [279, 20] on input "text" at bounding box center [196, 21] width 203 height 19
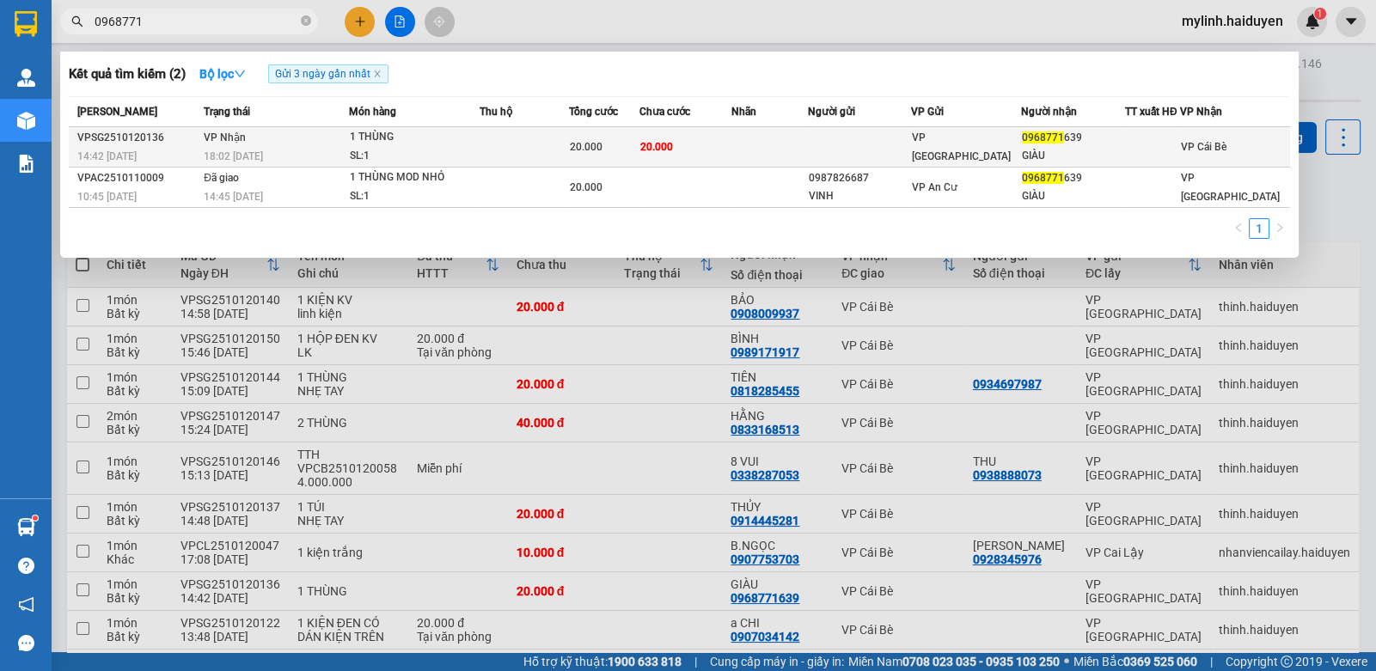
type input "0968771"
click at [804, 127] on td at bounding box center [769, 147] width 76 height 40
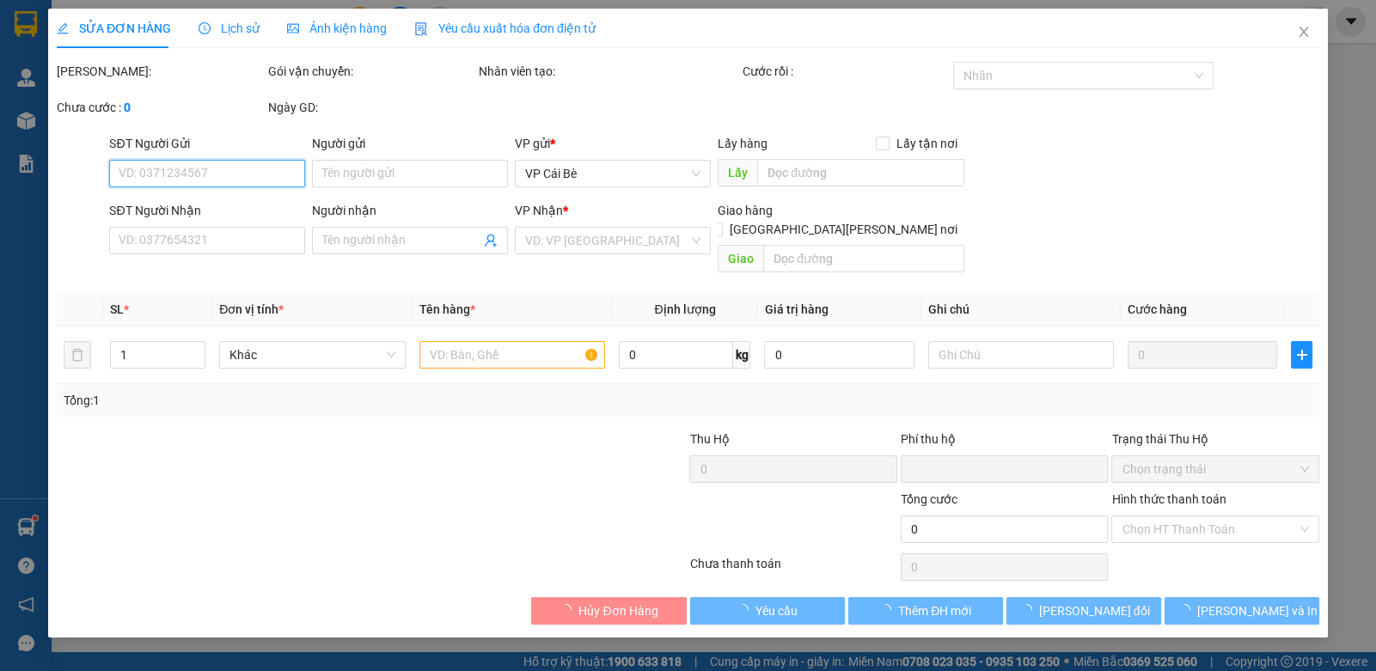
type input "0968771639"
type input "GIÀU"
type input "0"
type input "20.000"
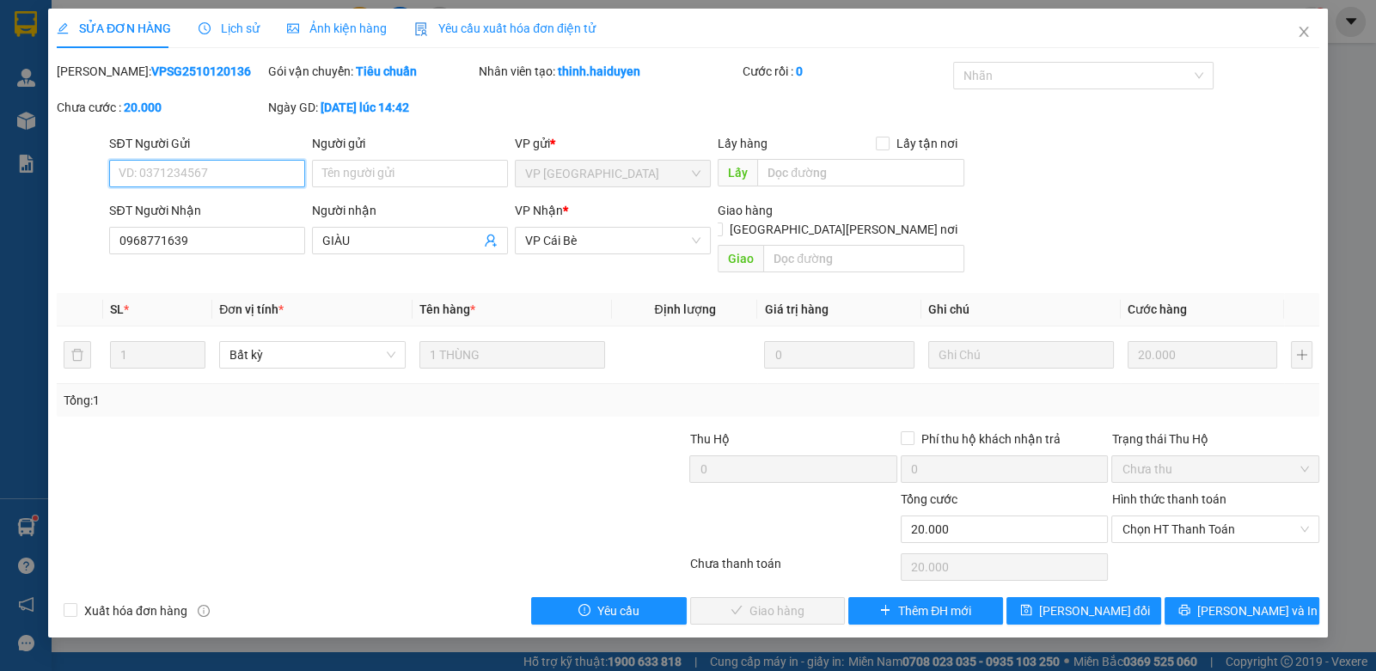
drag, startPoint x: 1139, startPoint y: 509, endPoint x: 1146, endPoint y: 526, distance: 18.5
click at [1143, 516] on span "Chọn HT Thanh Toán" at bounding box center [1214, 529] width 186 height 26
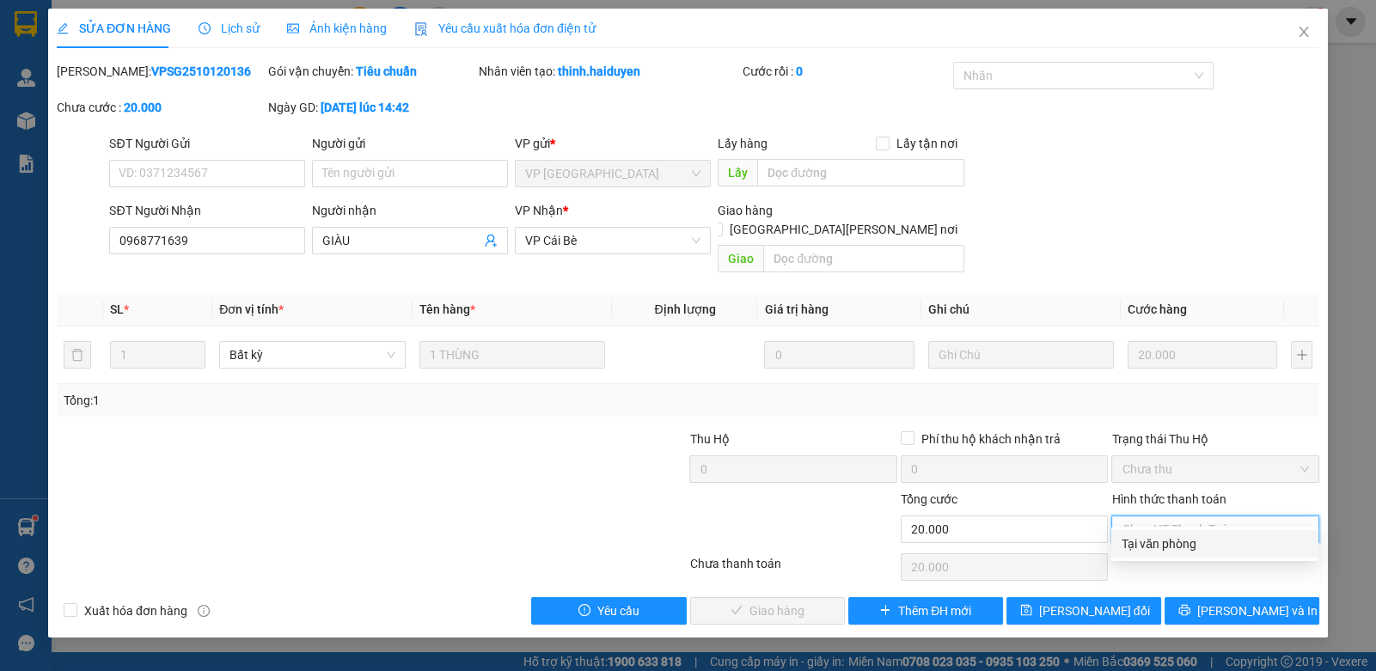
click at [1147, 540] on div "Tại văn phòng" at bounding box center [1214, 544] width 186 height 19
type input "0"
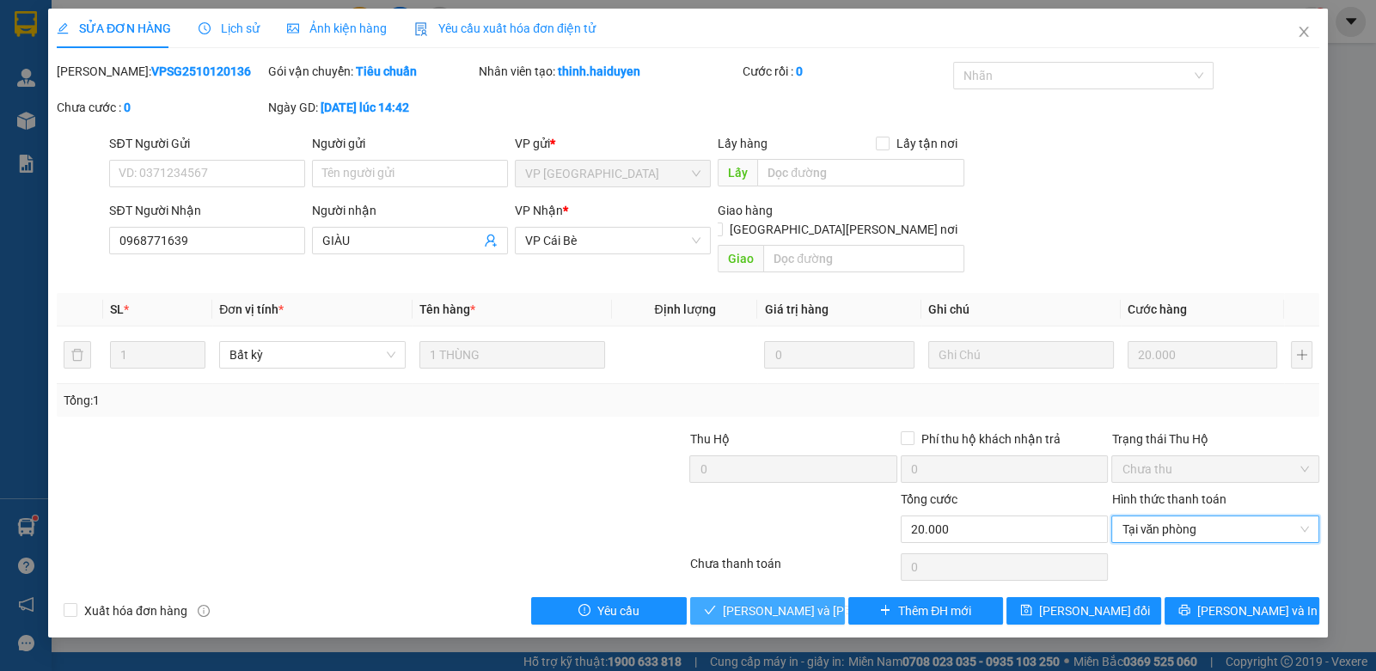
click at [793, 602] on span "[PERSON_NAME] và [PERSON_NAME] hàng" at bounding box center [839, 611] width 232 height 19
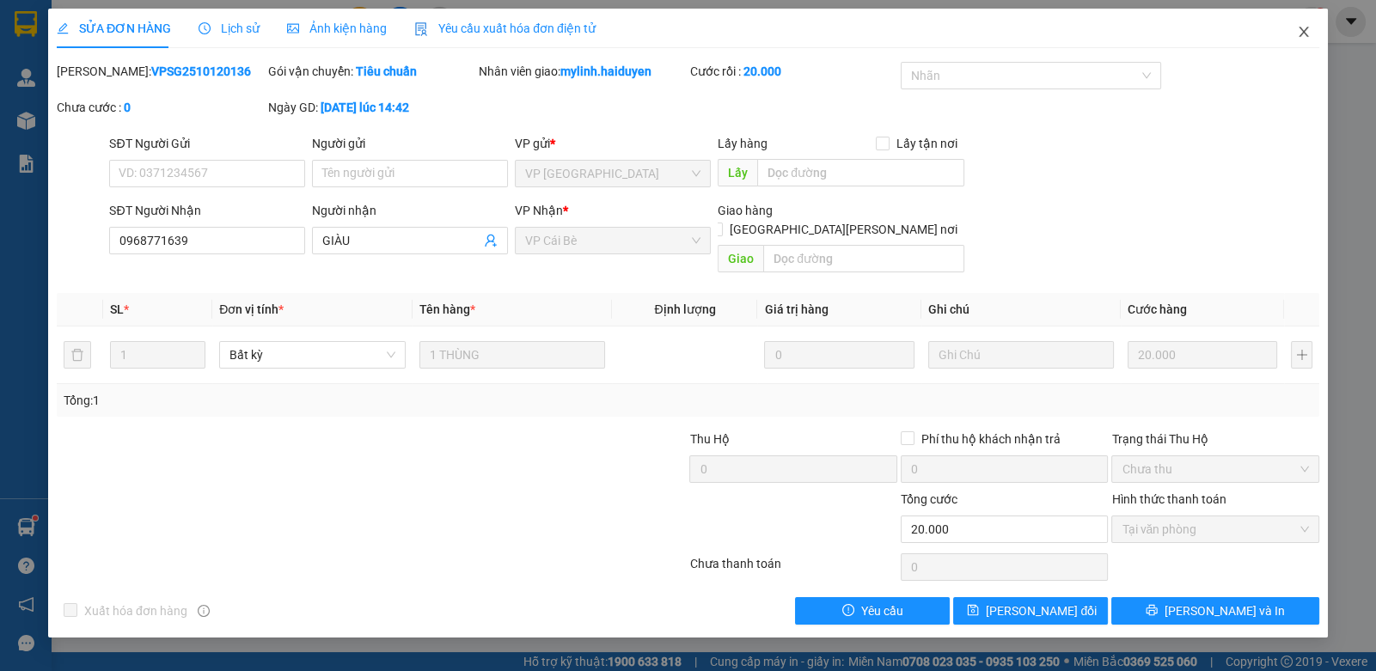
click at [1302, 31] on icon "close" at bounding box center [1302, 32] width 9 height 10
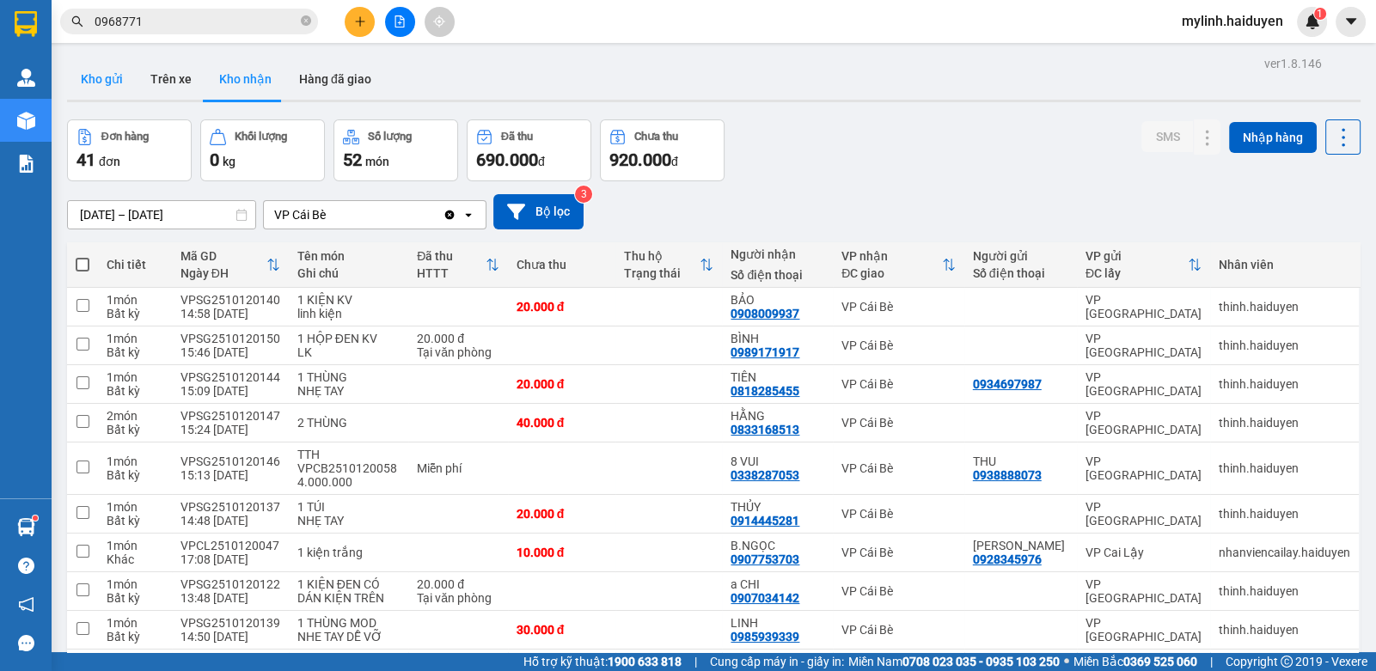
click at [113, 77] on button "Kho gửi" at bounding box center [102, 78] width 70 height 41
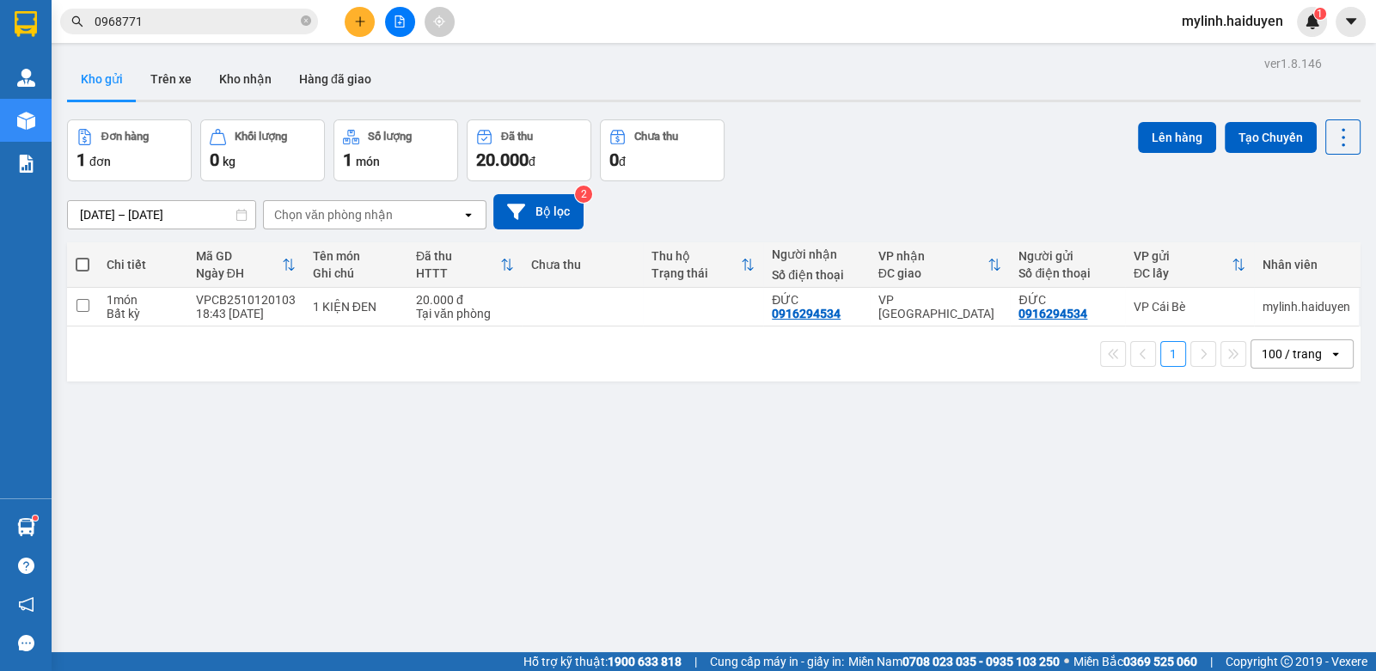
drag, startPoint x: 301, startPoint y: 21, endPoint x: 327, endPoint y: 28, distance: 27.5
click at [302, 21] on icon "close-circle" at bounding box center [306, 20] width 10 height 10
click at [351, 24] on button at bounding box center [360, 22] width 30 height 30
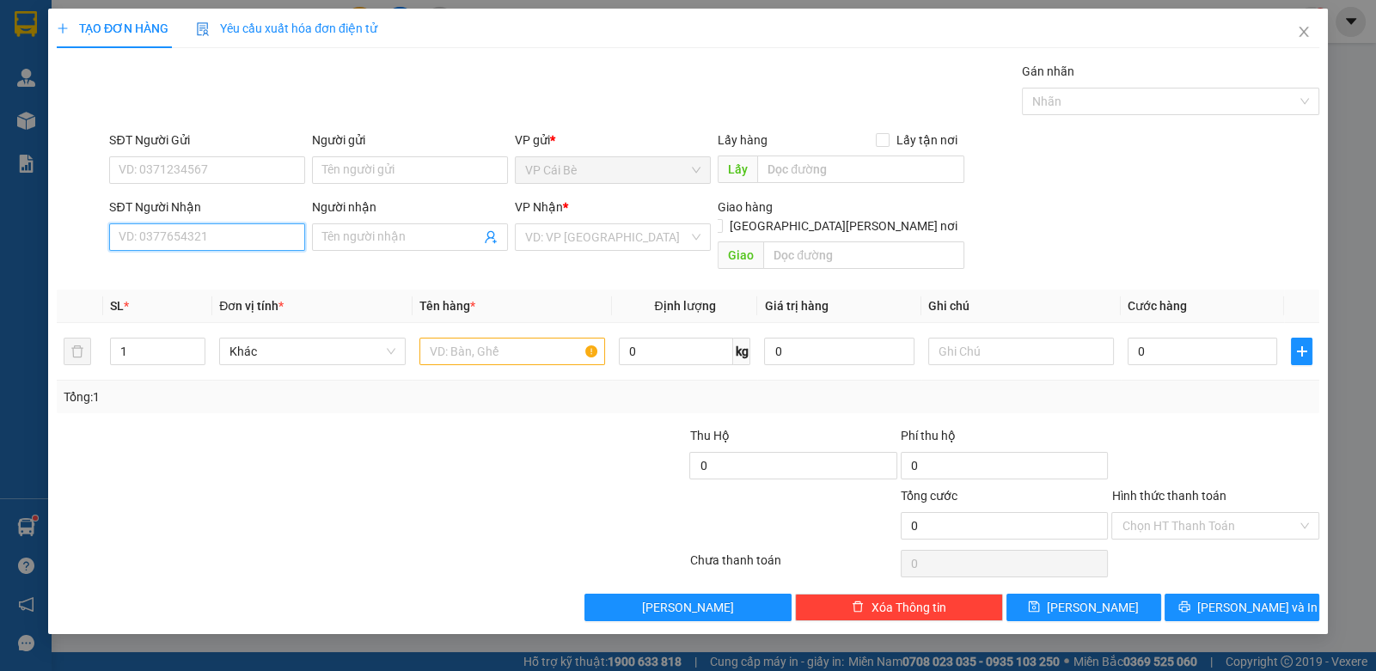
click at [230, 243] on input "SĐT Người Nhận" at bounding box center [207, 236] width 196 height 27
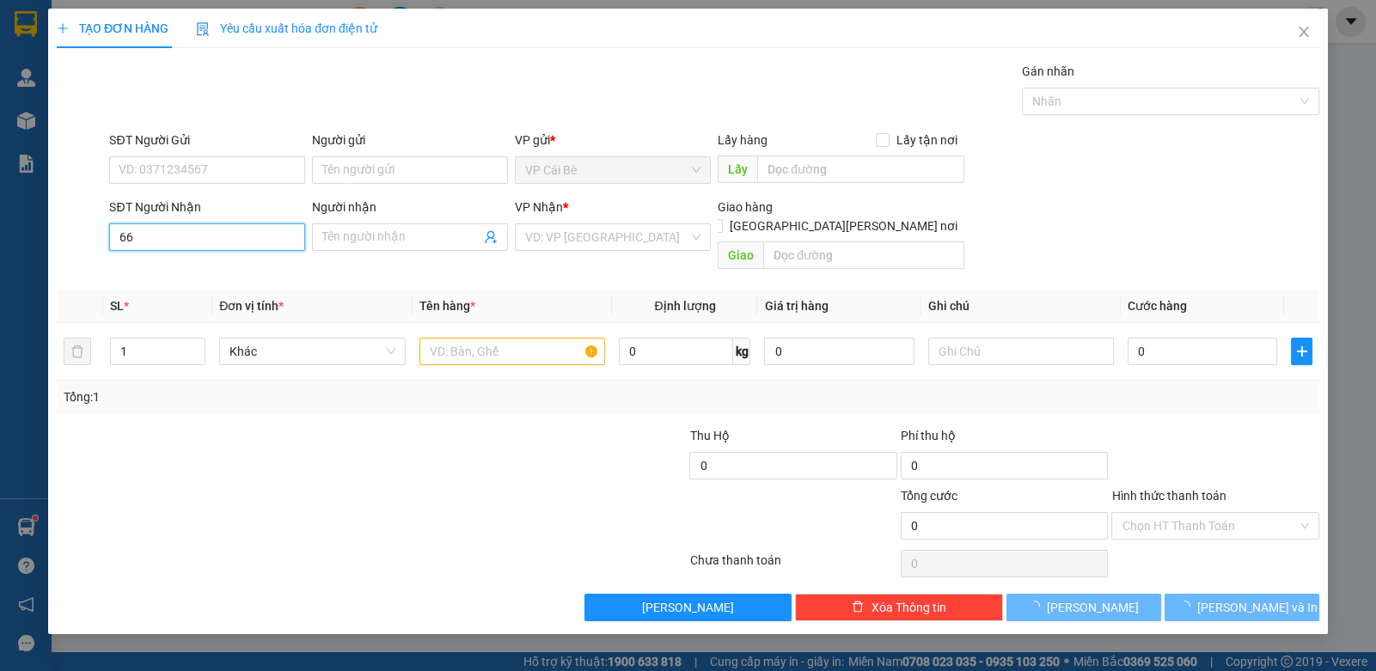
type input "6"
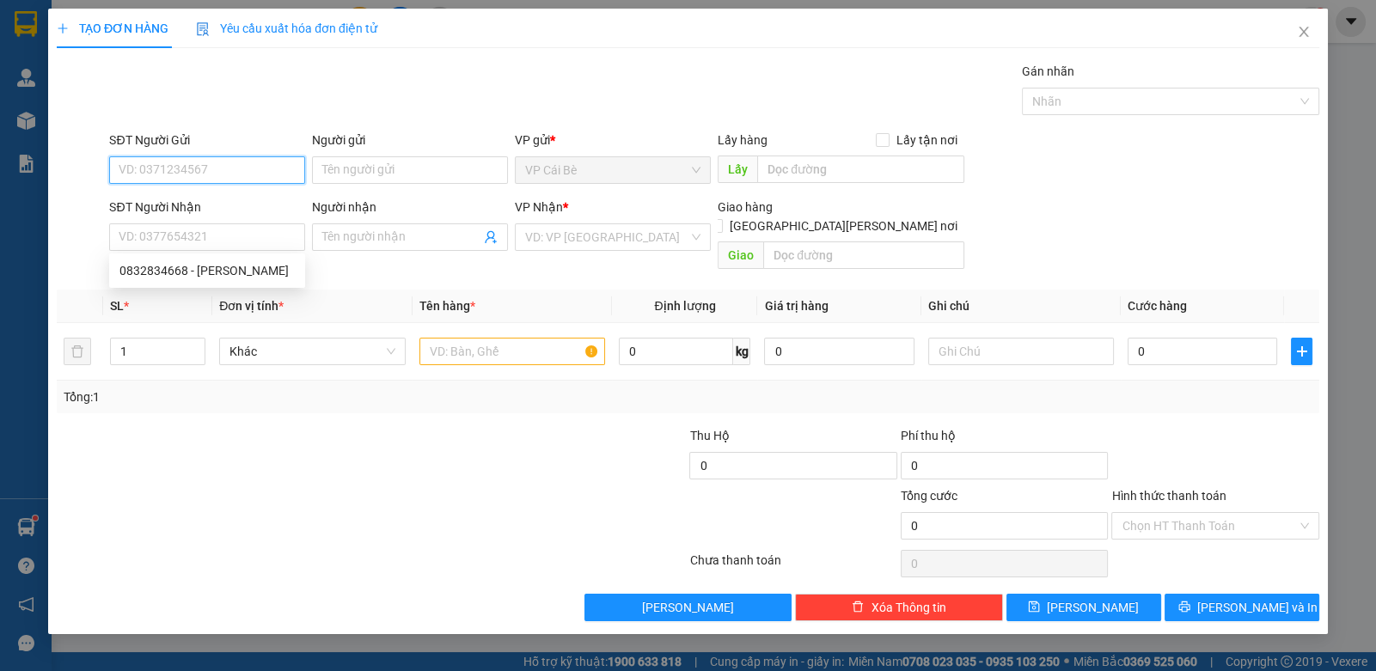
click at [177, 174] on input "SĐT Người Gửi" at bounding box center [207, 169] width 196 height 27
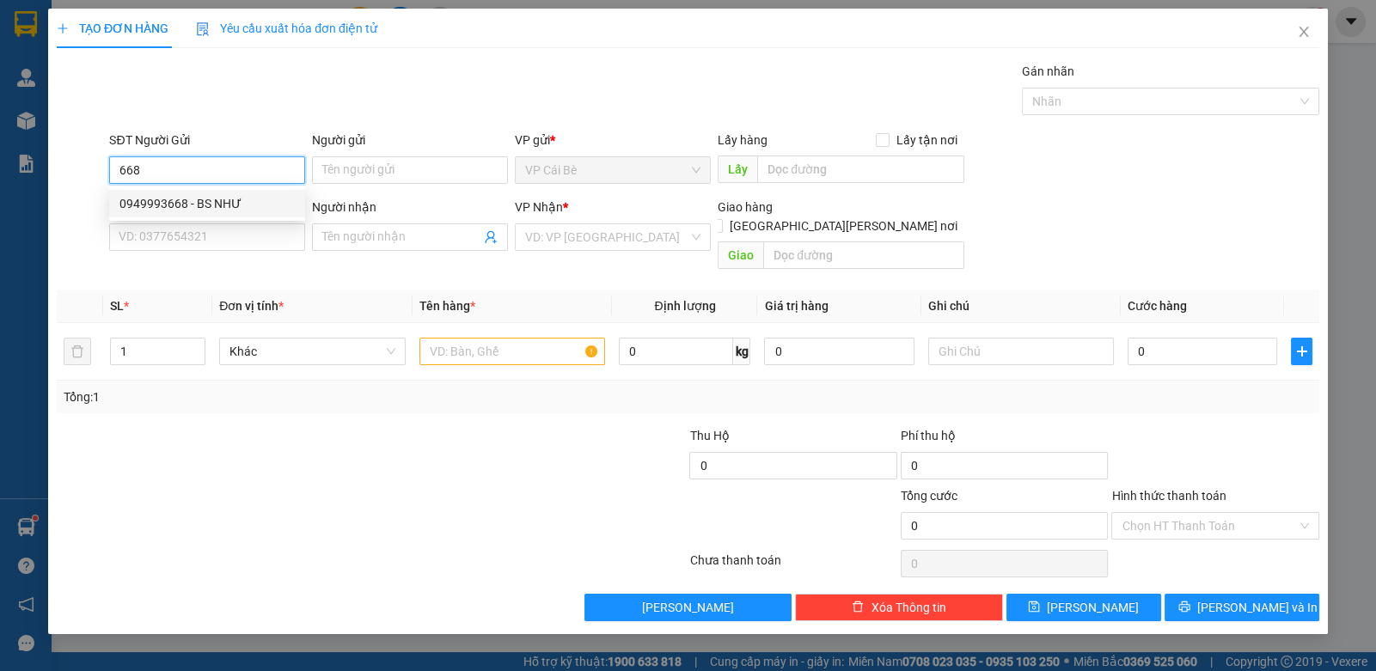
click at [184, 204] on div "0949993668 - BS NHƯ" at bounding box center [206, 203] width 175 height 19
type input "0949993668"
type input "BS NHƯ"
type input "02838523860"
type input "LAB [PERSON_NAME]"
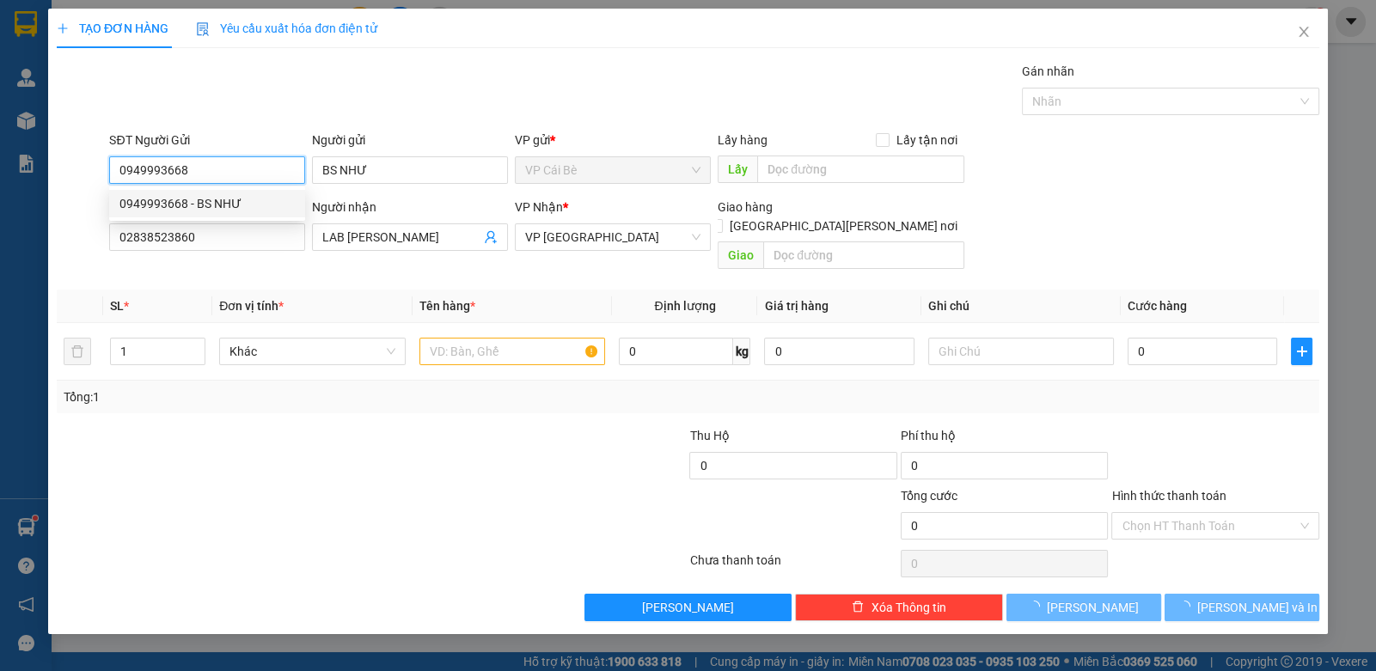
type input "20.000"
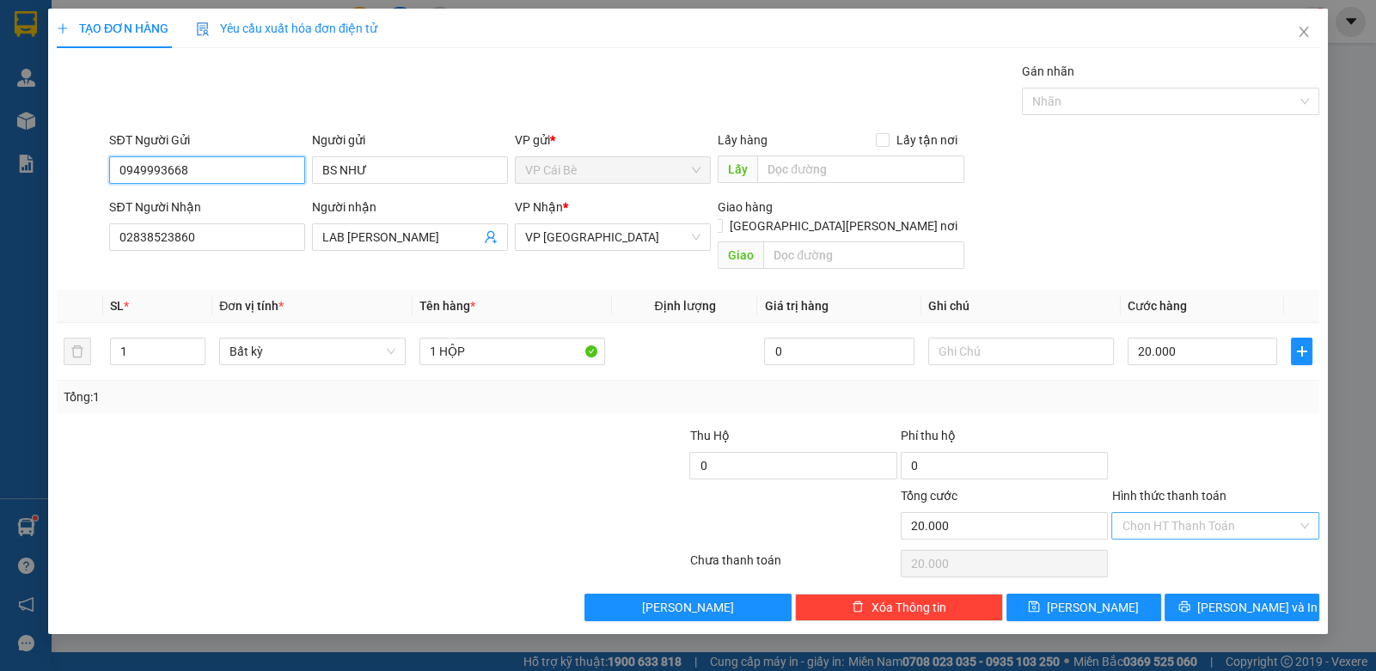
type input "0949993668"
click at [1240, 513] on input "Hình thức thanh toán" at bounding box center [1208, 526] width 174 height 26
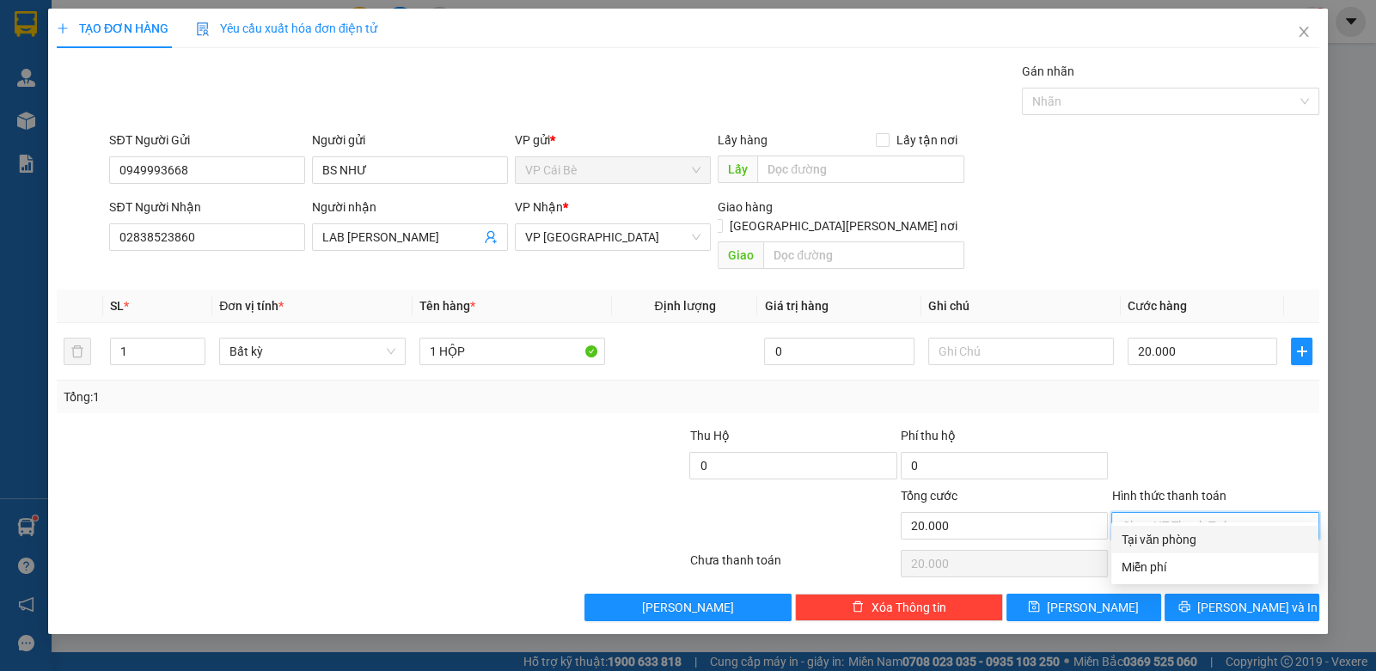
click at [1226, 541] on div "Tại văn phòng" at bounding box center [1214, 539] width 186 height 19
type input "0"
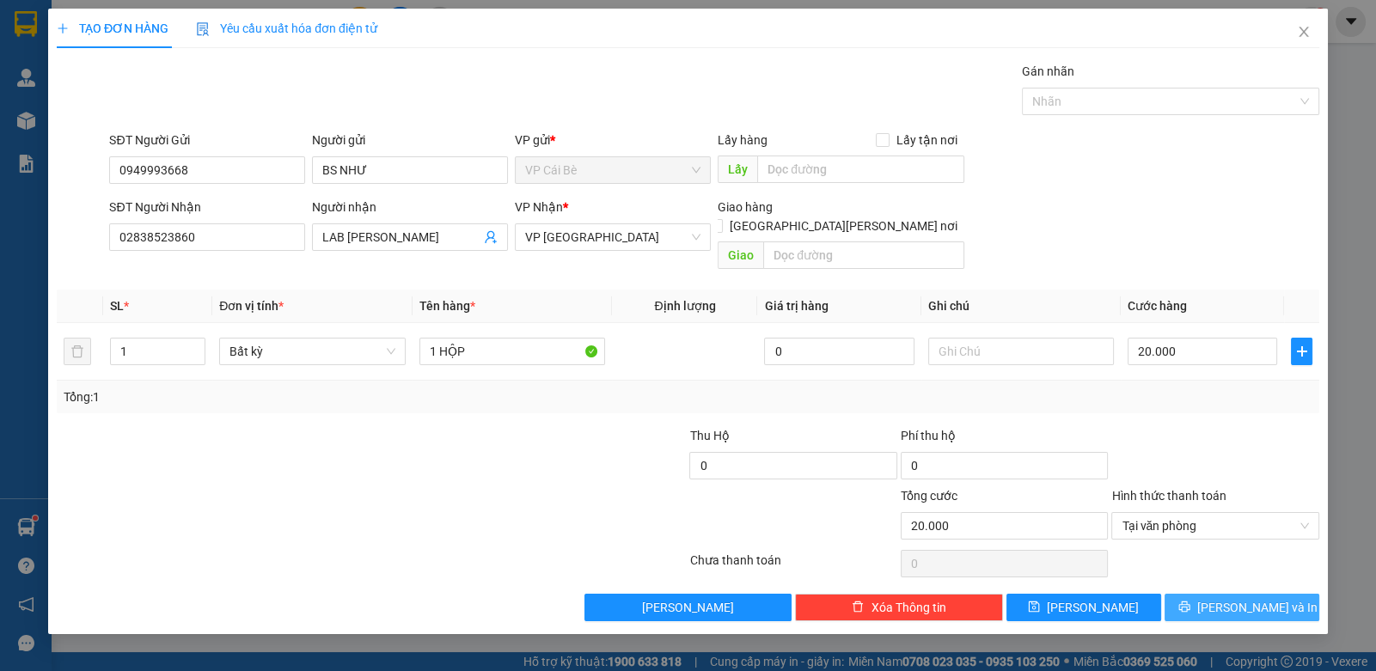
click at [1238, 598] on span "[PERSON_NAME] và In" at bounding box center [1257, 607] width 120 height 19
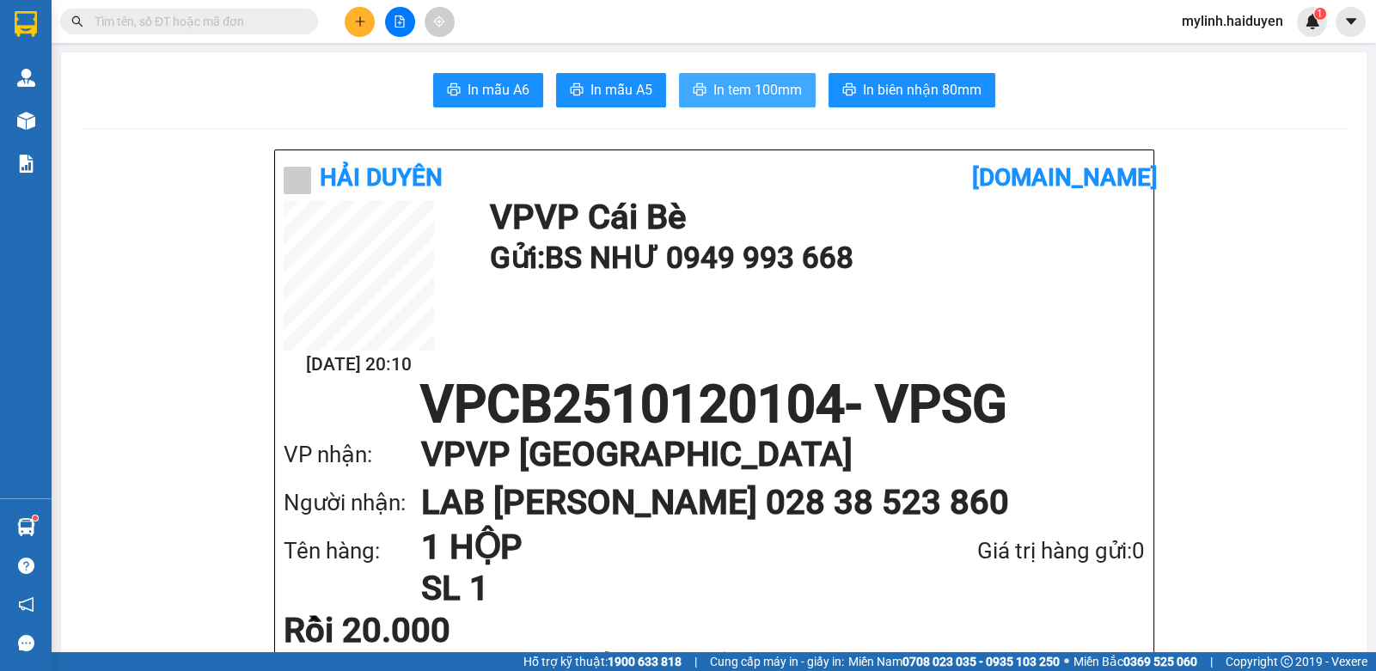
click at [688, 102] on button "In tem 100mm" at bounding box center [747, 90] width 137 height 34
